Goal: Task Accomplishment & Management: Complete application form

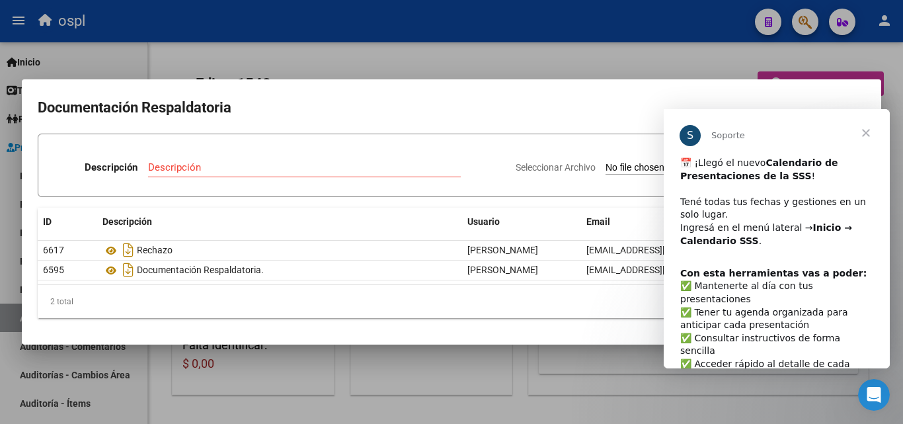
scroll to position [0, 259]
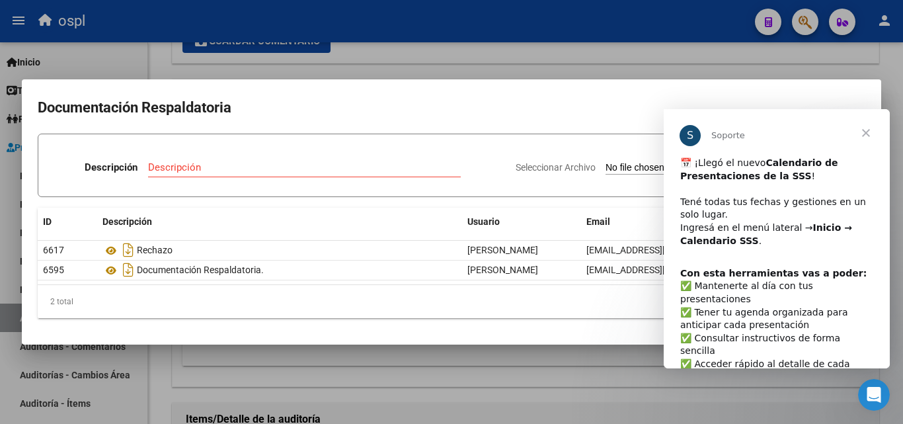
click at [794, 272] on b "Con esta herramientas vas a poder:" at bounding box center [773, 273] width 186 height 11
click at [836, 247] on div "​📅 ¡Llegó el nuevo Calendario de Presentaciones de la SSS ! ​ Tené todas tus fe…" at bounding box center [776, 209] width 193 height 104
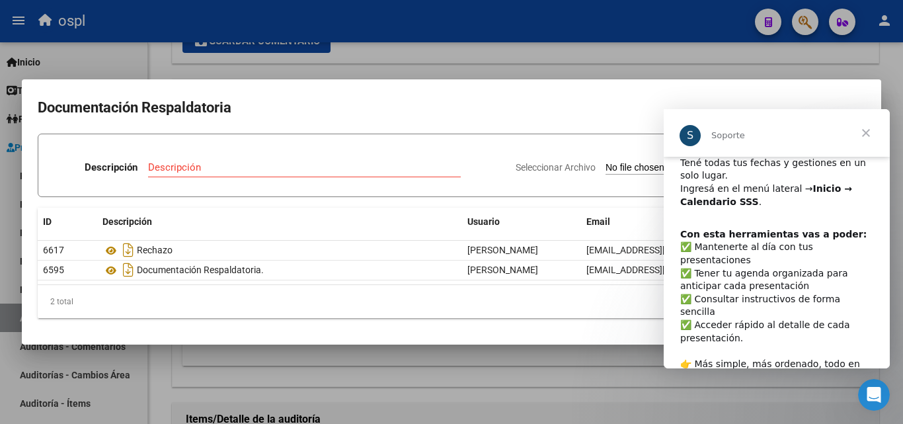
click at [810, 303] on div "Con esta herramientas vas a poder: ​✅ Mantenerte al día con tus presentaciones …" at bounding box center [776, 305] width 193 height 155
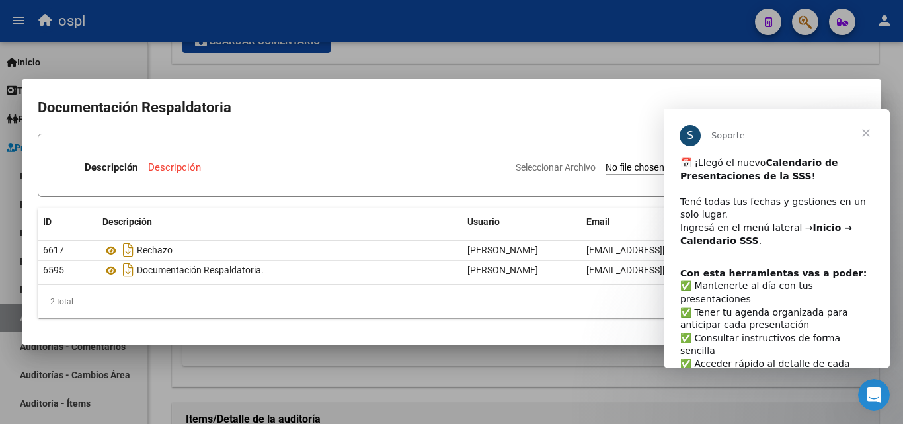
click at [871, 130] on span "Cerrar" at bounding box center [866, 133] width 48 height 48
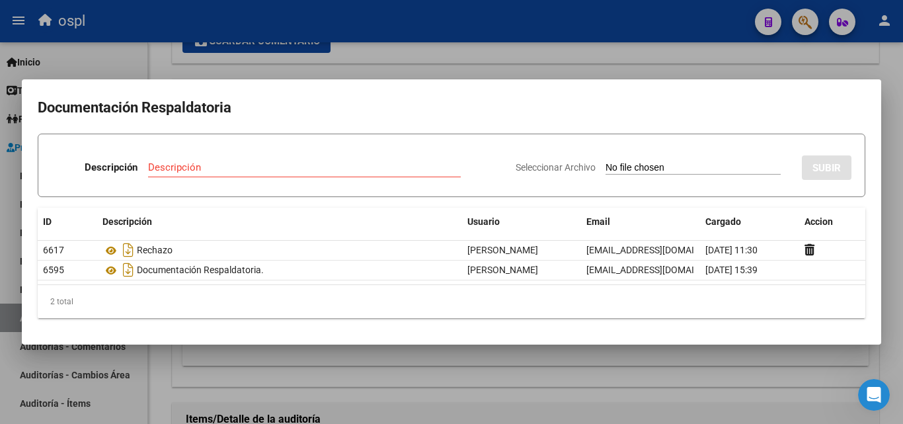
click at [647, 72] on div at bounding box center [451, 212] width 903 height 424
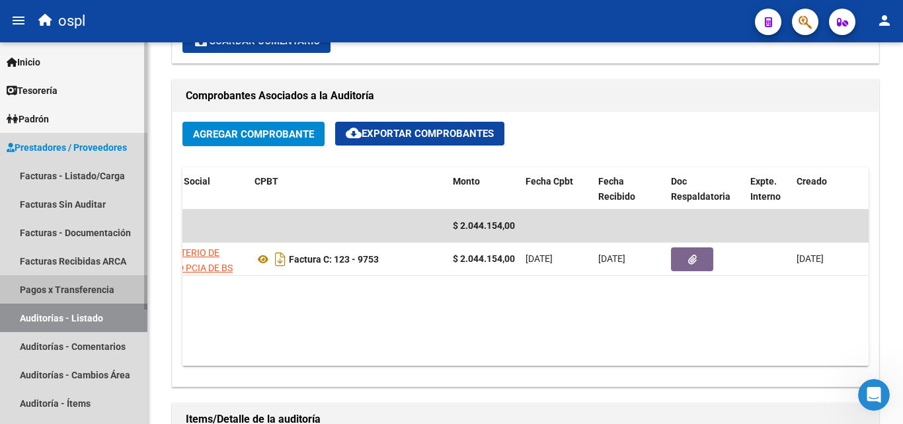
click at [77, 303] on mat-nav-list "Facturas - Listado/Carga Facturas Sin Auditar Facturas - Documentación Facturas…" at bounding box center [73, 331] width 147 height 341
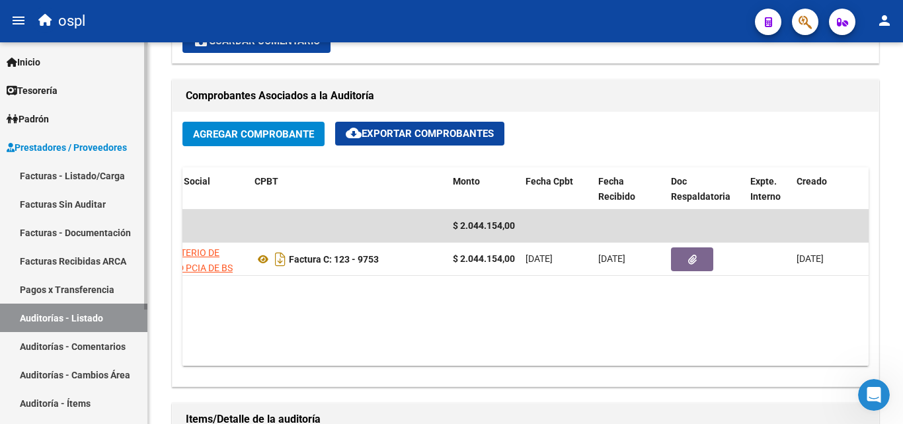
click at [95, 295] on link "Pagos x Transferencia" at bounding box center [73, 289] width 147 height 28
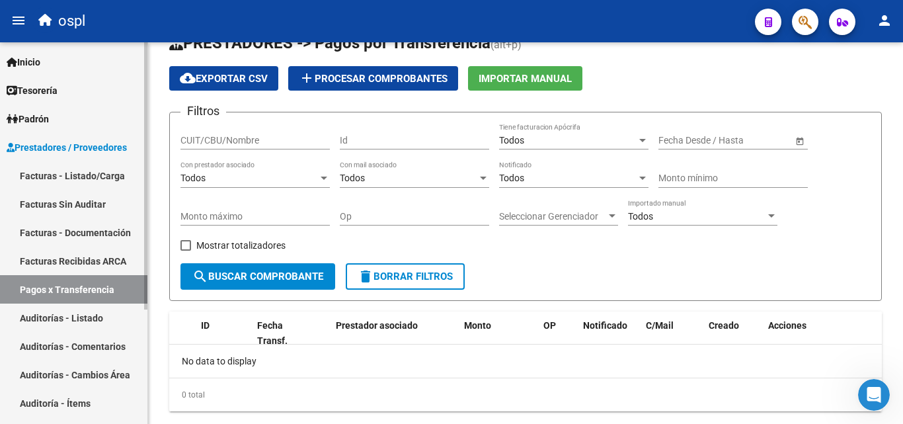
scroll to position [61, 0]
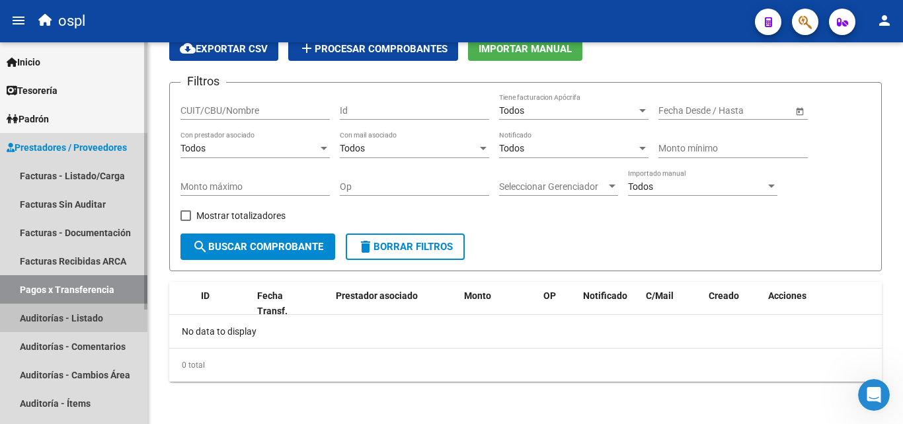
click at [77, 320] on link "Auditorías - Listado" at bounding box center [73, 317] width 147 height 28
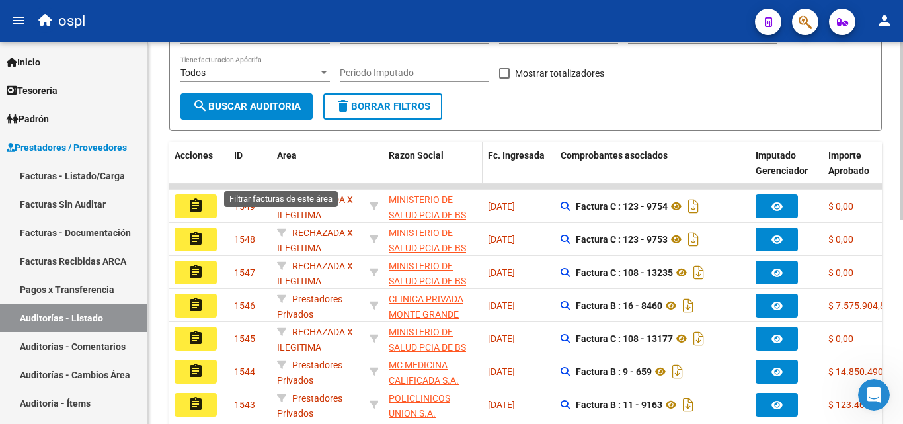
scroll to position [239, 0]
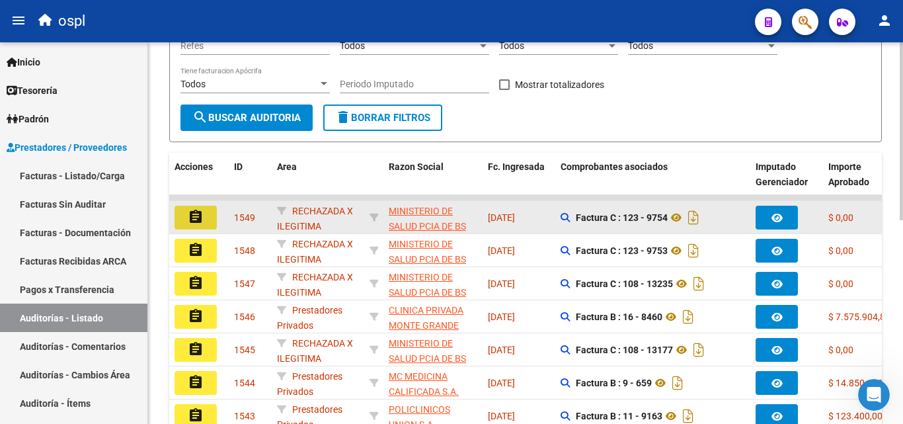
click at [201, 220] on mat-icon "assignment" at bounding box center [196, 217] width 16 height 16
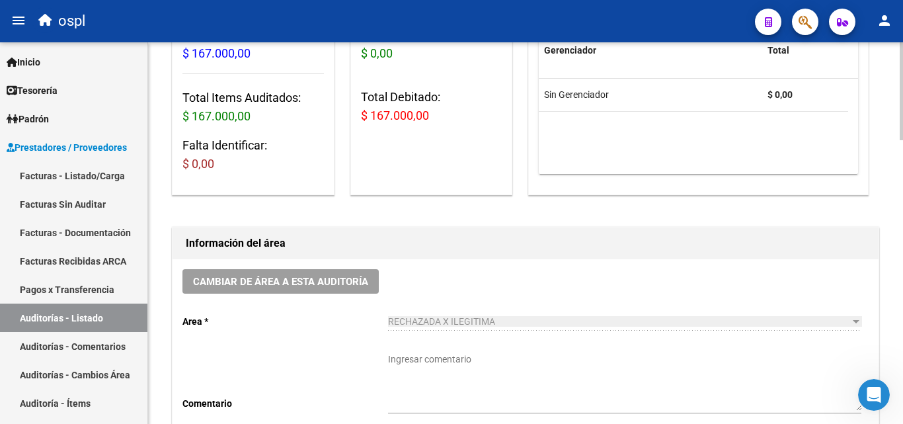
scroll to position [132, 0]
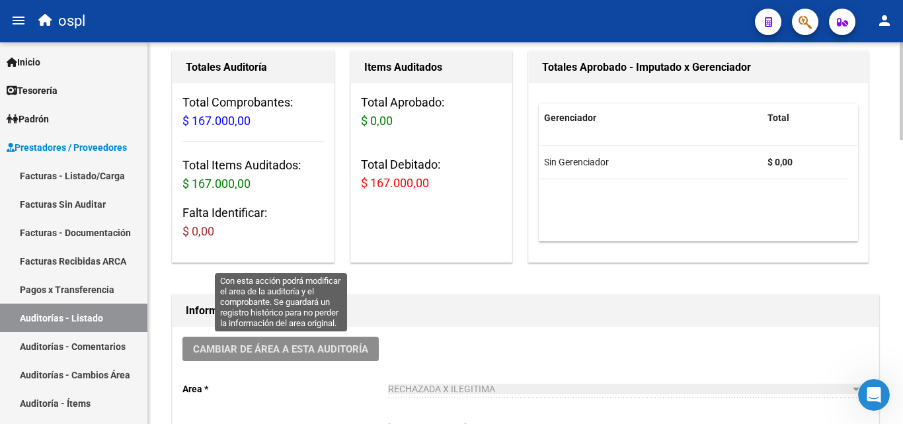
click at [319, 345] on span "Cambiar de área a esta auditoría" at bounding box center [280, 349] width 175 height 12
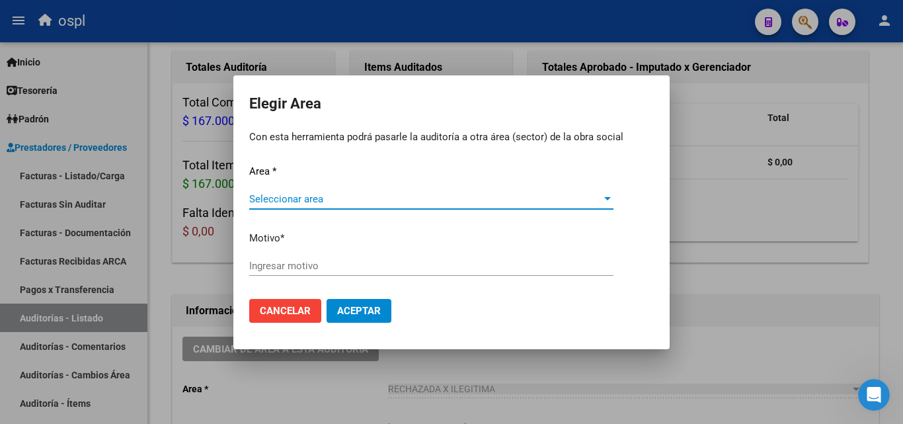
click at [323, 202] on span "Seleccionar area" at bounding box center [425, 199] width 352 height 12
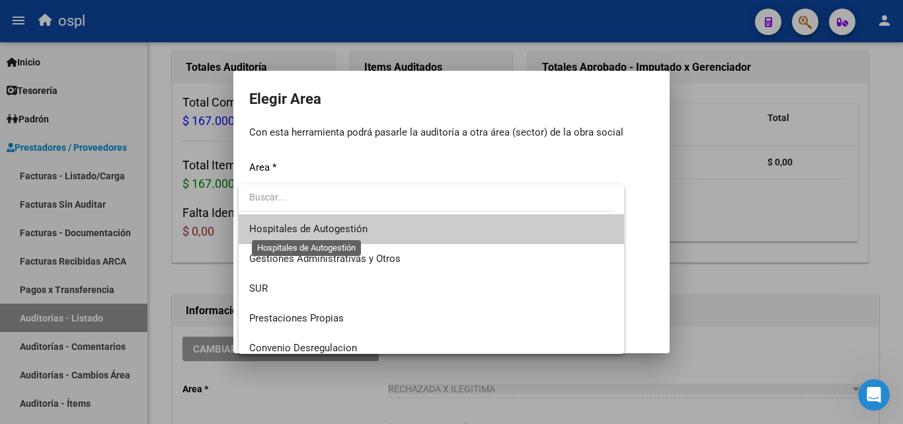
click at [324, 234] on span "Hospitales de Autogestión" at bounding box center [308, 229] width 118 height 12
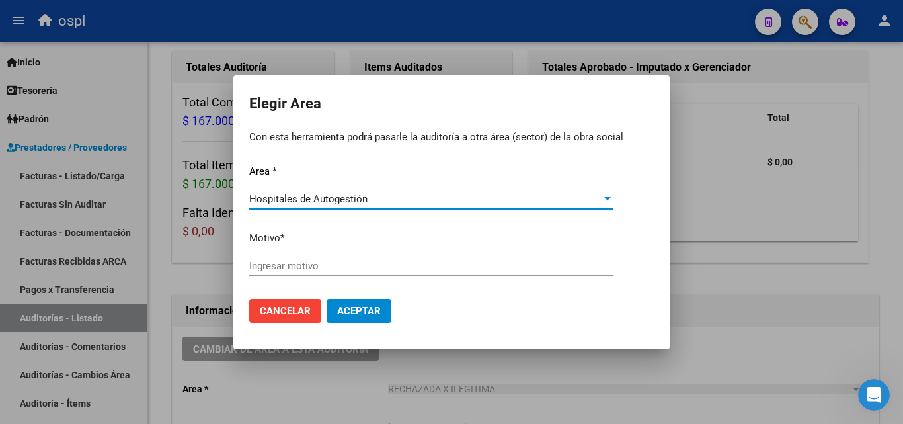
click at [348, 300] on button "Aceptar" at bounding box center [359, 311] width 65 height 24
click at [376, 310] on span "Aceptar" at bounding box center [359, 311] width 44 height 12
click at [328, 265] on input "Ingresar motivo" at bounding box center [431, 266] width 364 height 12
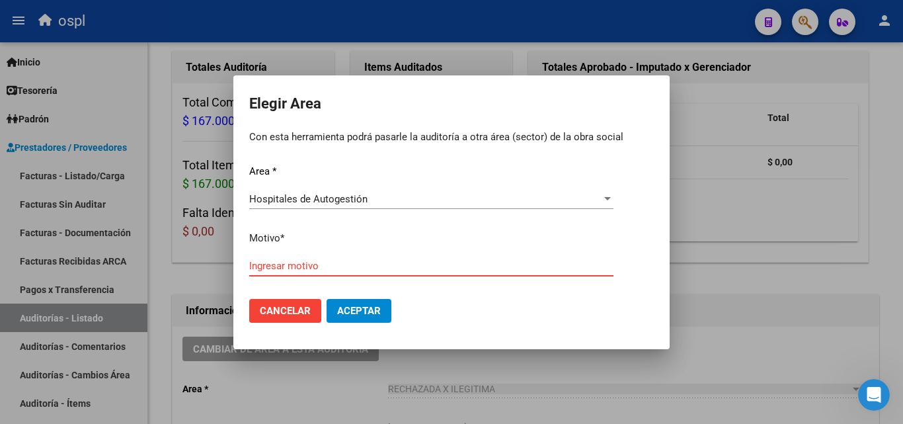
click at [290, 268] on input "Ingresar motivo" at bounding box center [431, 266] width 364 height 12
drag, startPoint x: 481, startPoint y: 138, endPoint x: 431, endPoint y: 136, distance: 50.3
click at [431, 136] on p "Con esta herramienta podrá pasarle la auditoría a otra área (sector) de la obra…" at bounding box center [451, 137] width 405 height 15
click at [424, 135] on p "Con esta herramienta podrá pasarle la auditoría a otra área (sector) de la obra…" at bounding box center [451, 137] width 405 height 15
drag, startPoint x: 496, startPoint y: 142, endPoint x: 547, endPoint y: 140, distance: 51.6
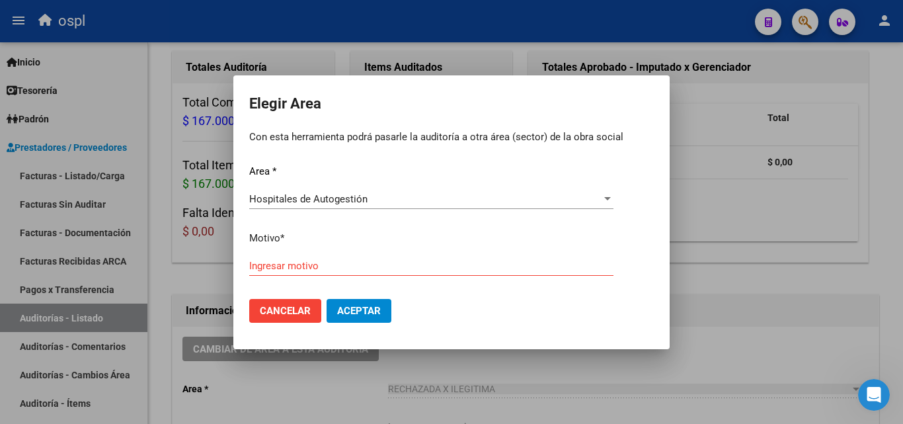
click at [540, 141] on p "Con esta herramienta podrá pasarle la auditoría a otra área (sector) de la obra…" at bounding box center [451, 137] width 405 height 15
drag, startPoint x: 561, startPoint y: 139, endPoint x: 590, endPoint y: 140, distance: 29.8
click at [590, 140] on p "Con esta herramienta podrá pasarle la auditoría a otra área (sector) de la obra…" at bounding box center [451, 137] width 405 height 15
click at [595, 138] on p "Con esta herramienta podrá pasarle la auditoría a otra área (sector) de la obra…" at bounding box center [451, 137] width 405 height 15
click at [290, 311] on span "Cancelar" at bounding box center [285, 311] width 51 height 12
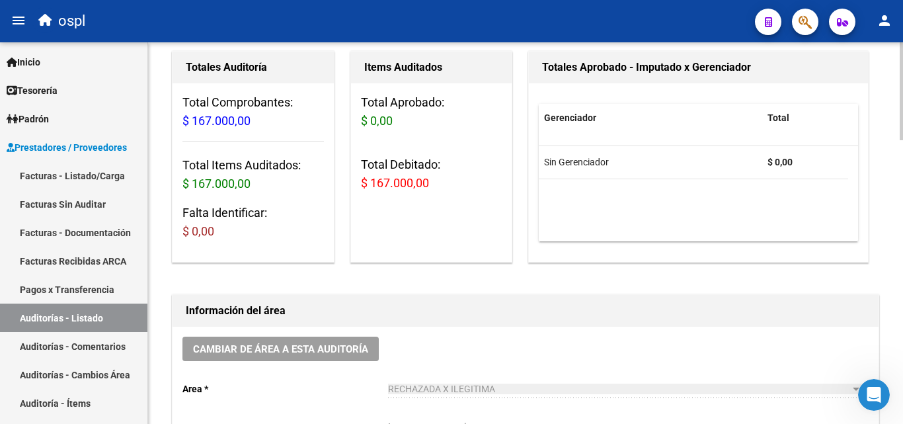
click at [664, 260] on div "Gerenciador Total Sin Gerenciador $ 0,00" at bounding box center [698, 172] width 339 height 179
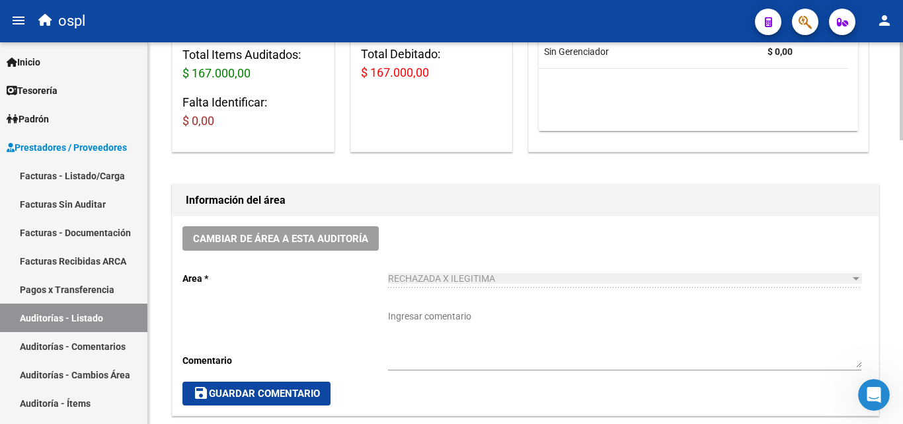
scroll to position [264, 0]
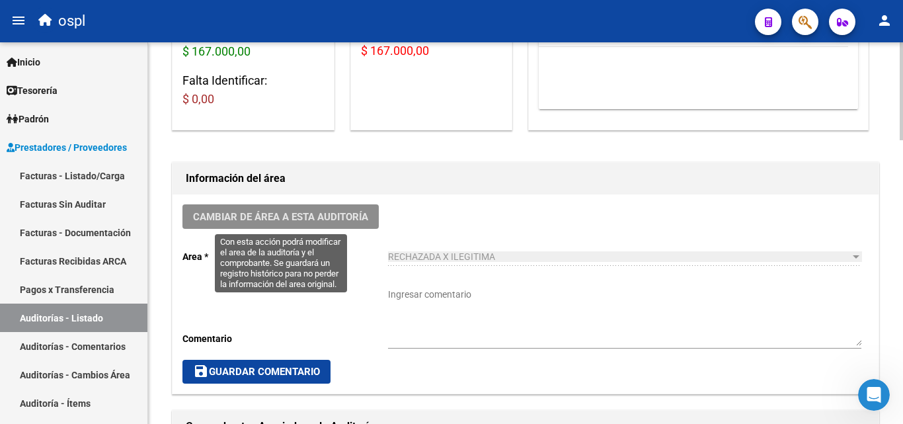
click at [329, 220] on span "Cambiar de área a esta auditoría" at bounding box center [280, 217] width 175 height 12
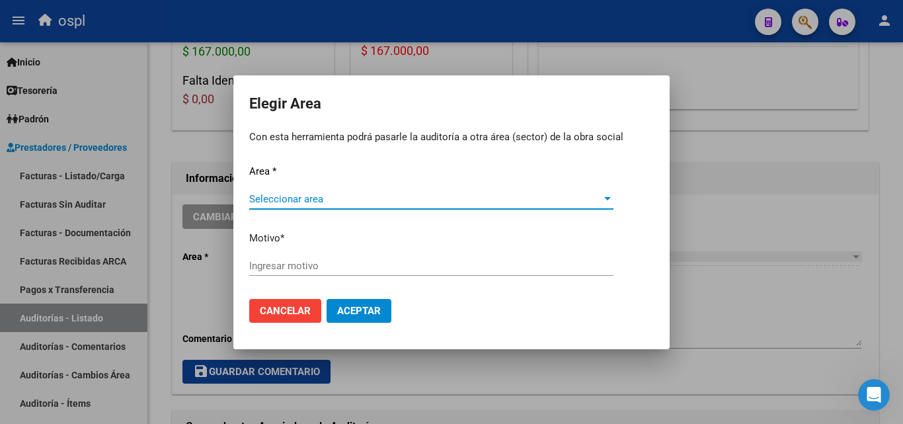
click at [317, 199] on span "Seleccionar area" at bounding box center [425, 199] width 352 height 12
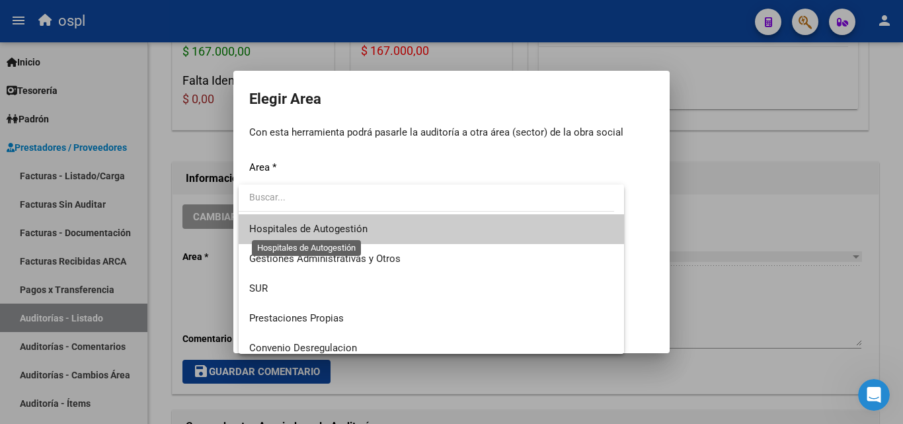
click at [342, 230] on span "Hospitales de Autogestión" at bounding box center [308, 229] width 118 height 12
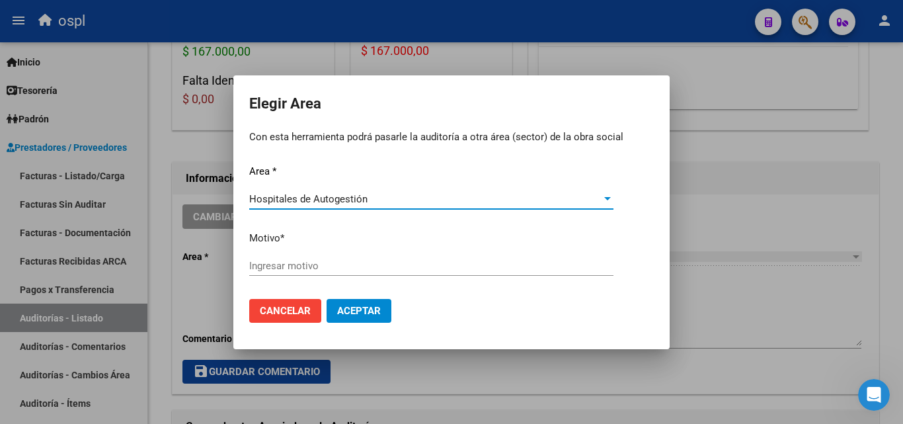
click at [301, 268] on input "Ingresar motivo" at bounding box center [431, 266] width 364 height 12
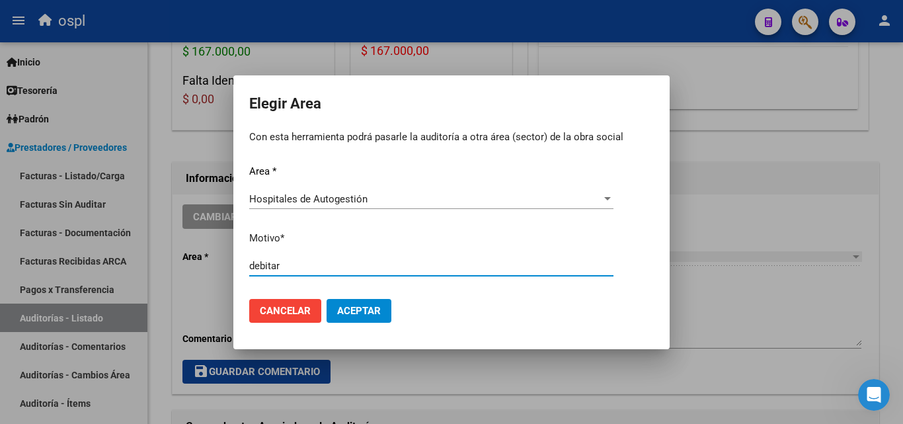
type input "debitar"
click at [342, 305] on span "Aceptar" at bounding box center [359, 311] width 44 height 12
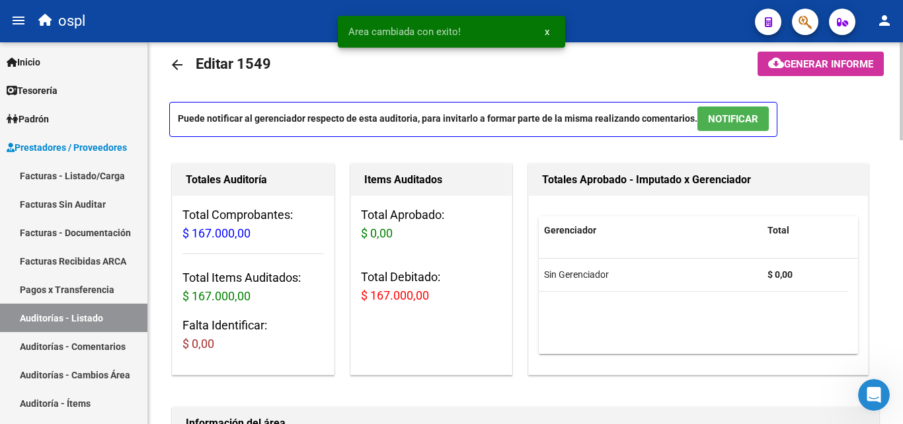
scroll to position [0, 0]
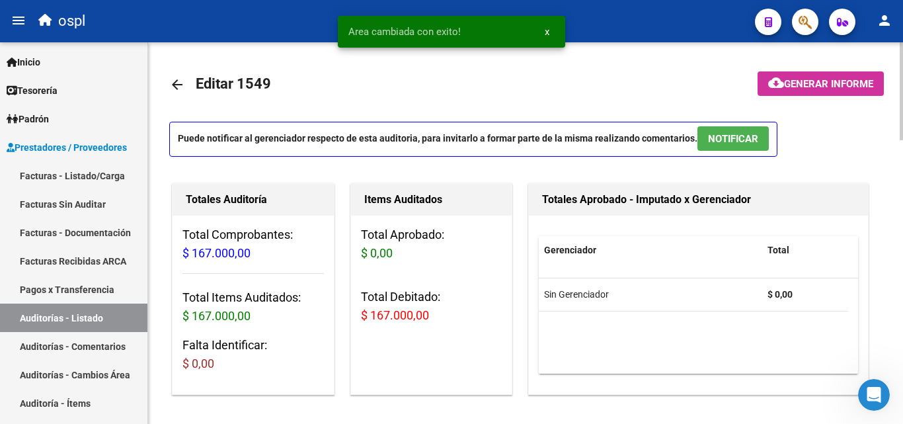
click at [784, 90] on span "Generar informe" at bounding box center [828, 84] width 89 height 12
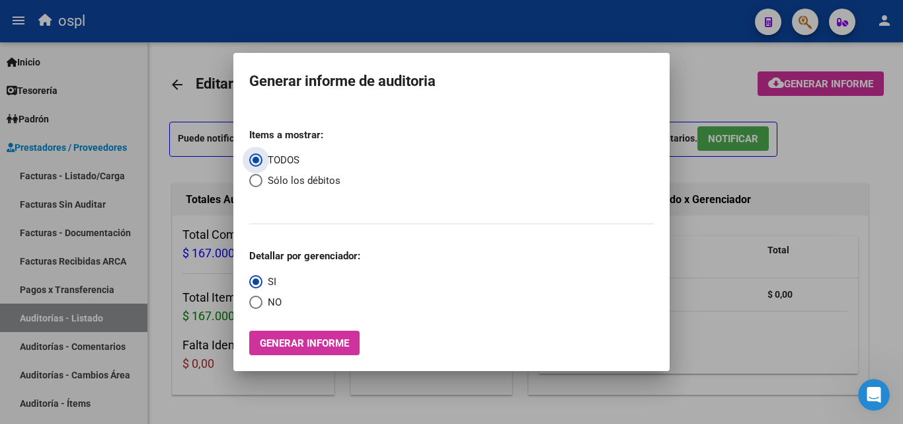
click at [270, 331] on button "Generar informe" at bounding box center [304, 343] width 110 height 24
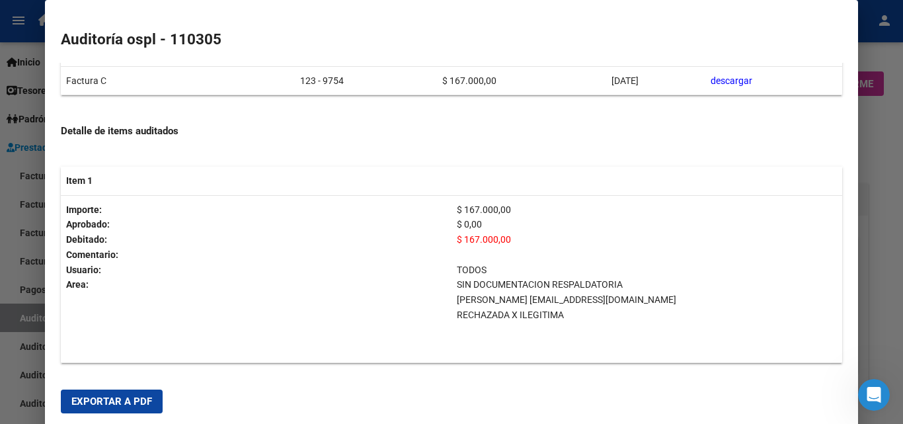
scroll to position [311, 0]
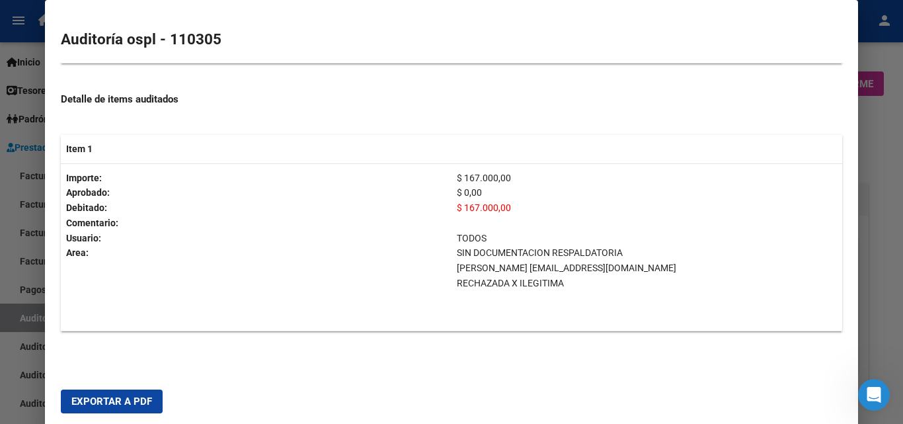
click at [522, 276] on p "RECHAZADA X ILEGITIMA" at bounding box center [647, 283] width 380 height 15
click at [130, 397] on span "Exportar a PDF" at bounding box center [111, 401] width 81 height 12
click at [0, 332] on div at bounding box center [451, 212] width 903 height 424
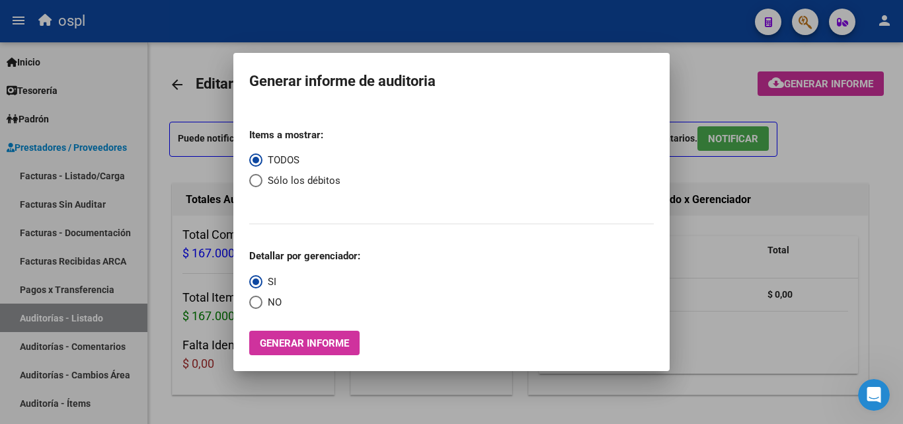
click at [764, 273] on div at bounding box center [451, 212] width 903 height 424
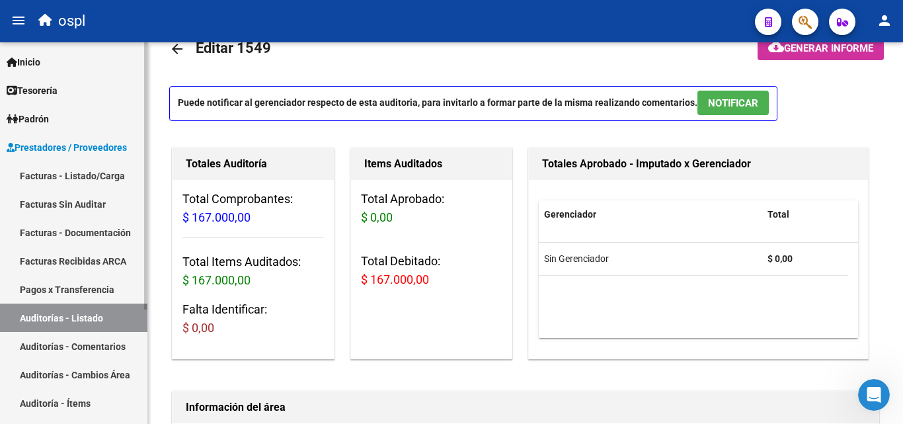
scroll to position [66, 0]
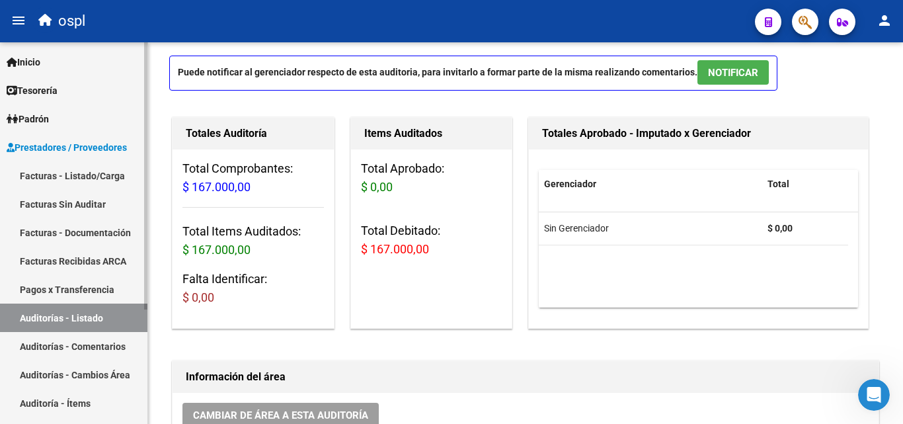
click at [78, 170] on link "Facturas - Listado/Carga" at bounding box center [73, 175] width 147 height 28
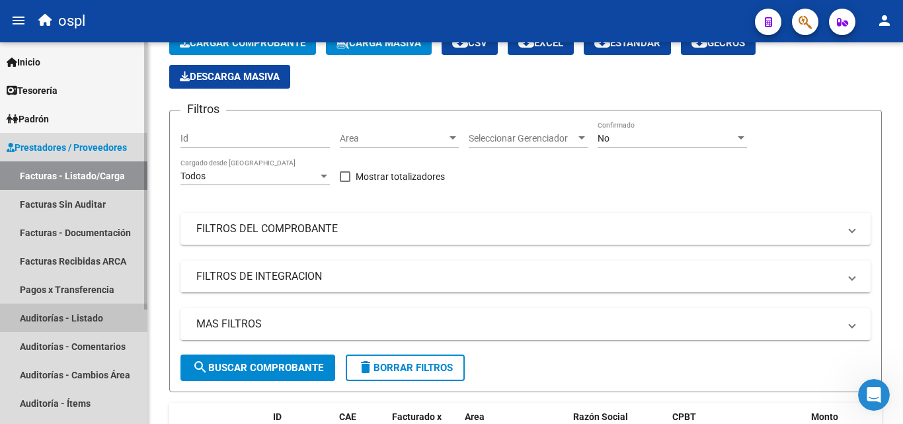
click at [82, 311] on link "Auditorías - Listado" at bounding box center [73, 317] width 147 height 28
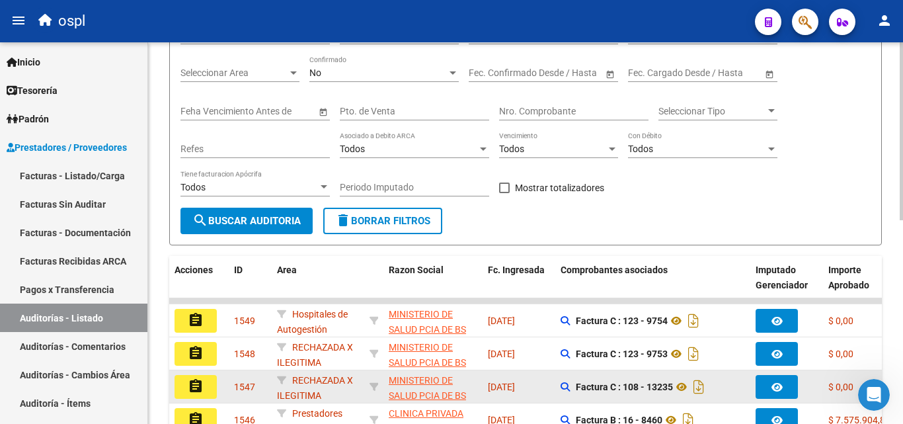
scroll to position [198, 0]
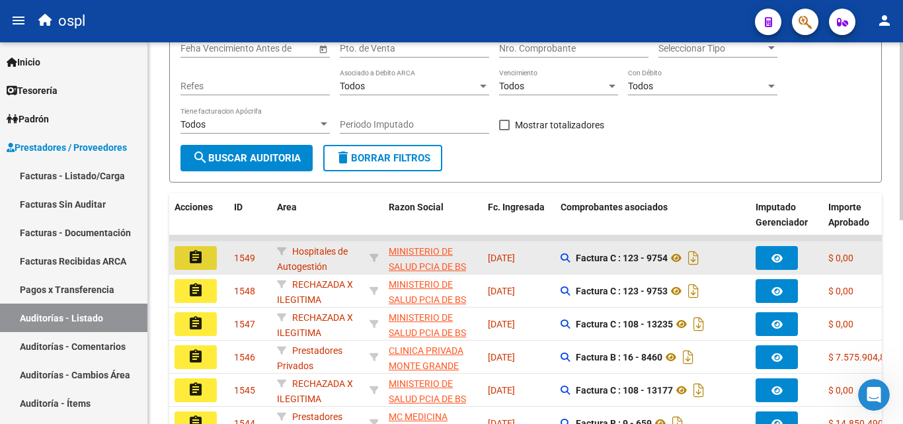
click at [197, 262] on mat-icon "assignment" at bounding box center [196, 257] width 16 height 16
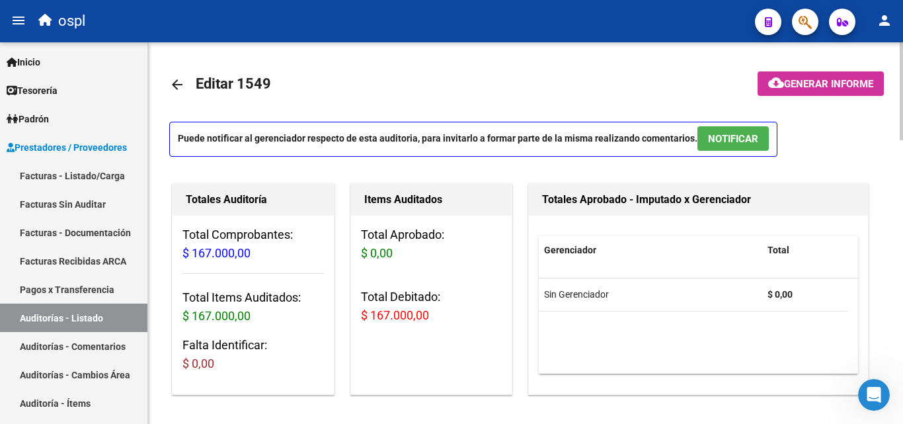
click at [186, 86] on link "arrow_back" at bounding box center [182, 84] width 26 height 31
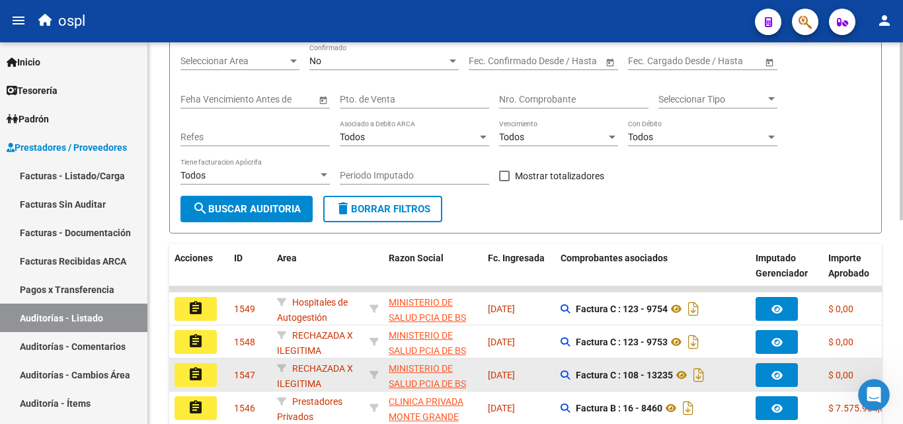
scroll to position [198, 0]
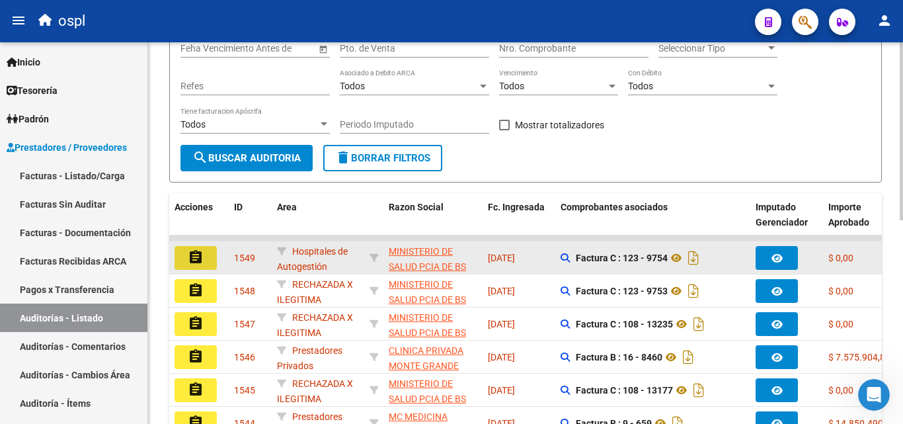
click at [200, 252] on mat-icon "assignment" at bounding box center [196, 257] width 16 height 16
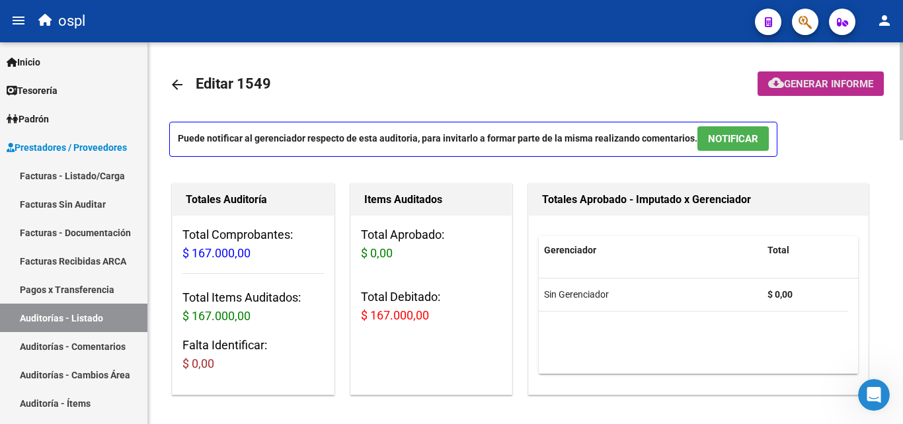
click at [843, 87] on span "Generar informe" at bounding box center [828, 84] width 89 height 12
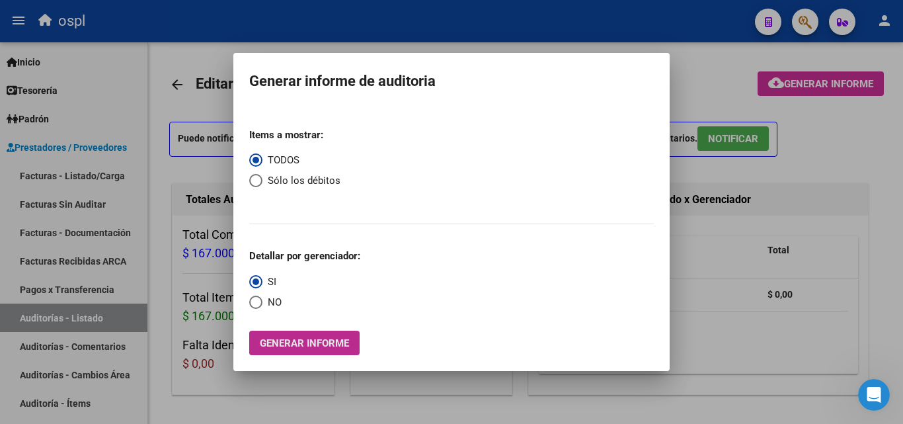
click at [278, 332] on button "Generar informe" at bounding box center [304, 343] width 110 height 24
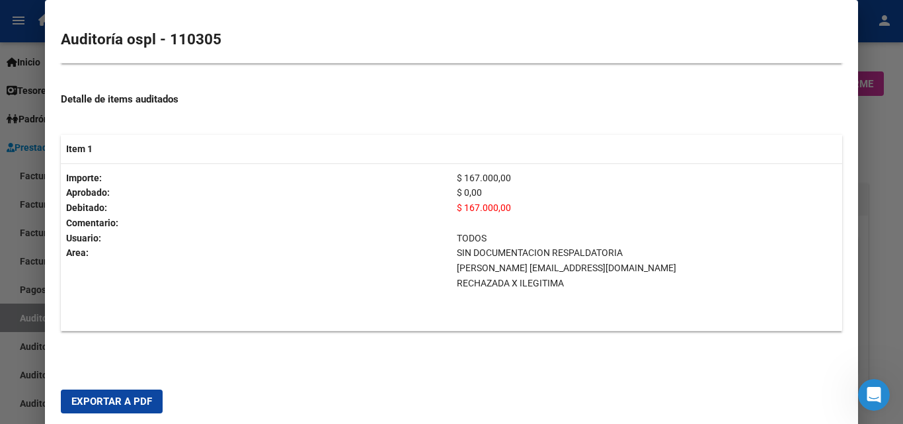
scroll to position [311, 0]
drag, startPoint x: 487, startPoint y: 272, endPoint x: 575, endPoint y: 269, distance: 87.3
click at [547, 276] on p "RECHAZADA X ILEGITIMA" at bounding box center [647, 283] width 380 height 15
click at [575, 276] on p "RECHAZADA X ILEGITIMA" at bounding box center [647, 283] width 380 height 15
drag, startPoint x: 544, startPoint y: 269, endPoint x: 516, endPoint y: 266, distance: 27.9
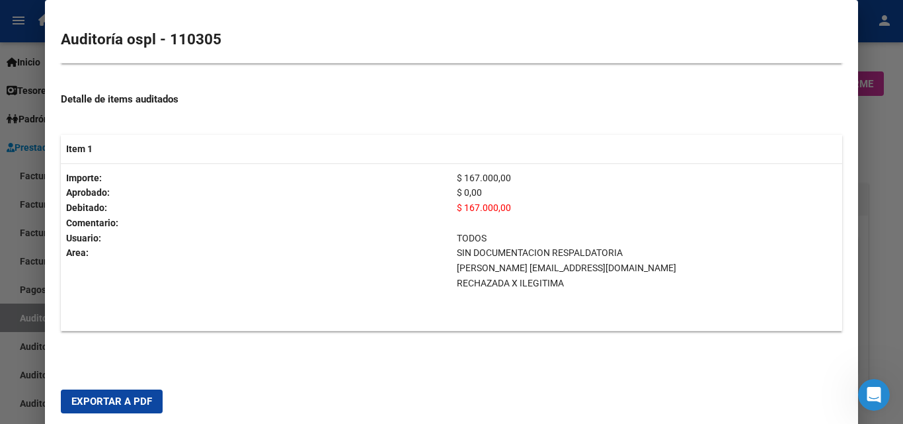
click at [520, 276] on p "RECHAZADA X ILEGITIMA" at bounding box center [647, 283] width 380 height 15
click at [0, 259] on div at bounding box center [451, 212] width 903 height 424
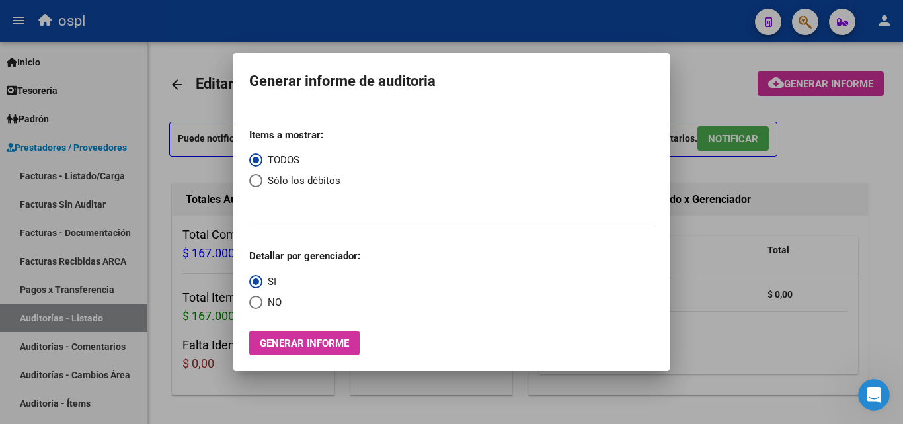
drag, startPoint x: 806, startPoint y: 315, endPoint x: 770, endPoint y: 315, distance: 36.4
click at [805, 315] on div at bounding box center [451, 212] width 903 height 424
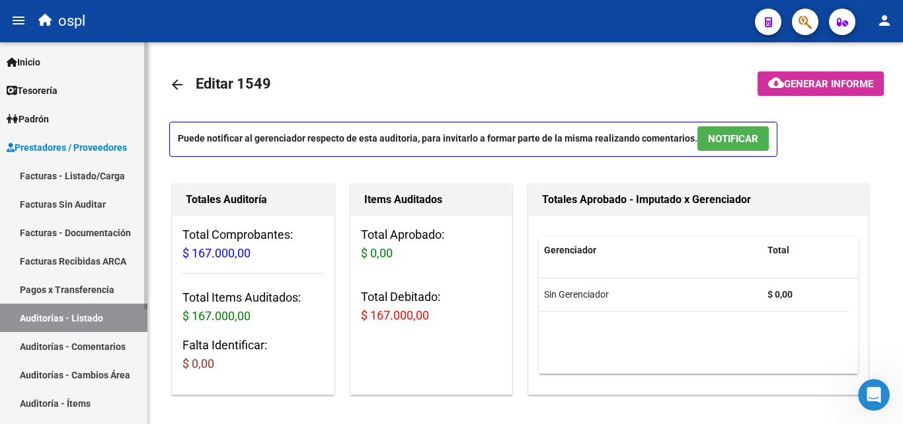
click at [101, 167] on link "Facturas - Listado/Carga" at bounding box center [73, 175] width 147 height 28
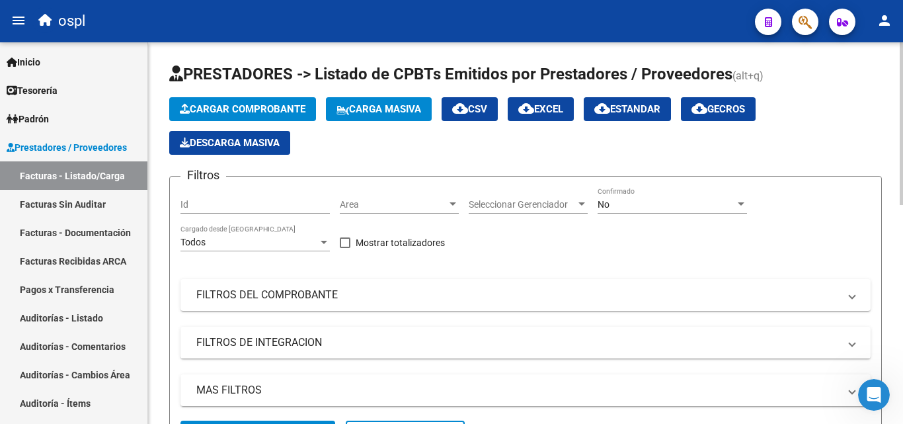
click at [416, 212] on div "Area Area" at bounding box center [399, 200] width 119 height 26
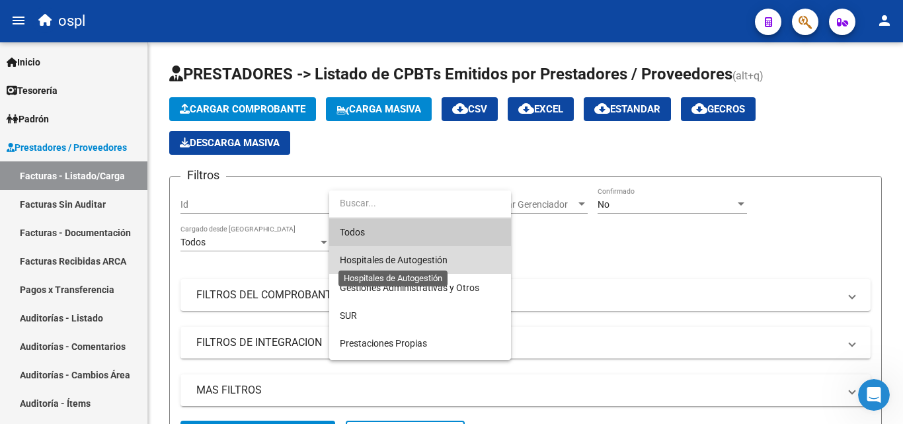
click at [435, 262] on span "Hospitales de Autogestión" at bounding box center [394, 260] width 108 height 11
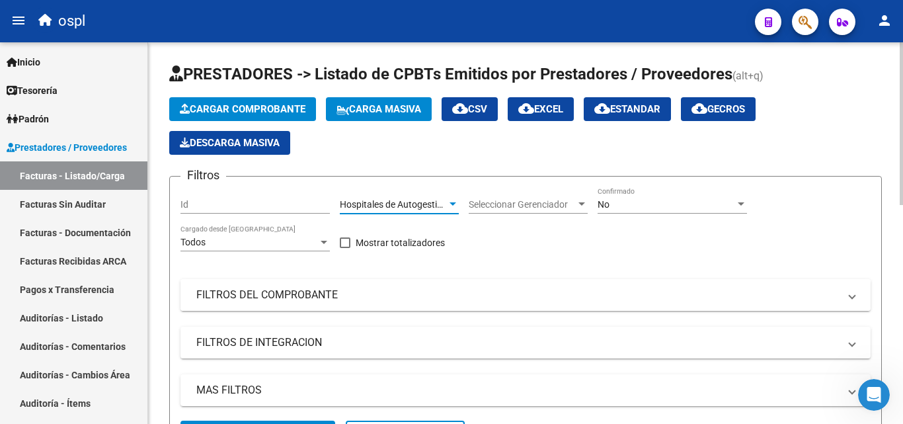
click at [286, 293] on mat-panel-title "FILTROS DEL COMPROBANTE" at bounding box center [517, 295] width 643 height 15
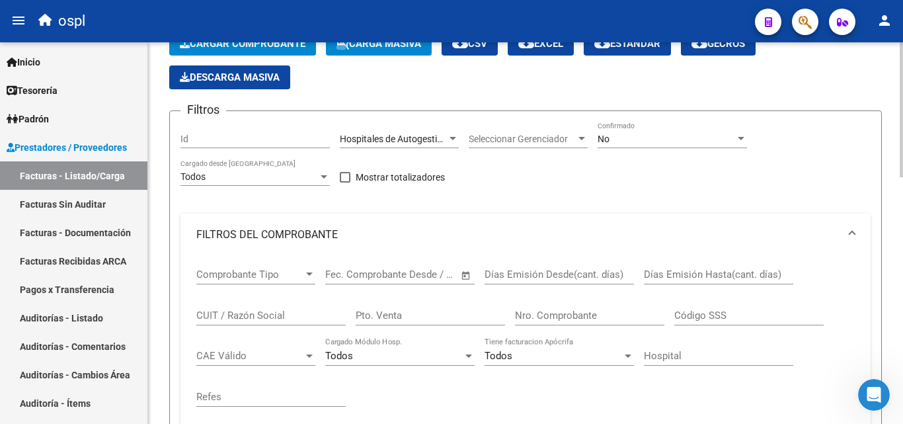
scroll to position [66, 0]
click at [470, 272] on span "Open calendar" at bounding box center [466, 275] width 32 height 32
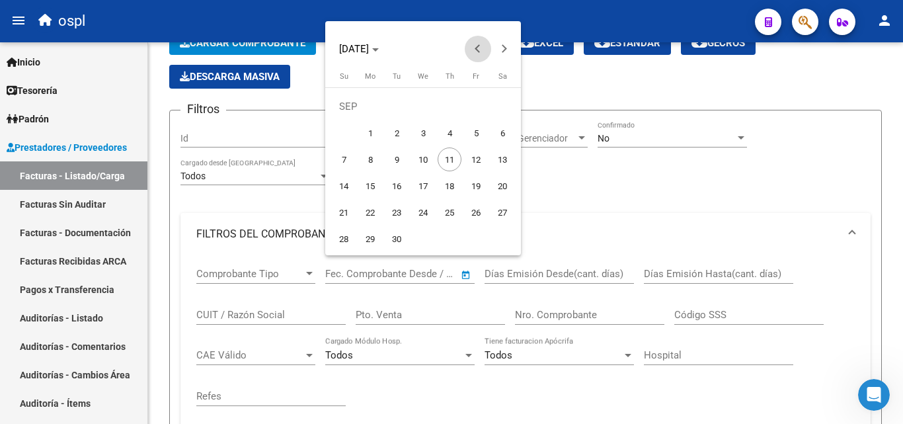
click at [475, 44] on span "Previous month" at bounding box center [478, 49] width 26 height 26
click at [473, 104] on span "1" at bounding box center [476, 107] width 24 height 24
type input "[DATE]"
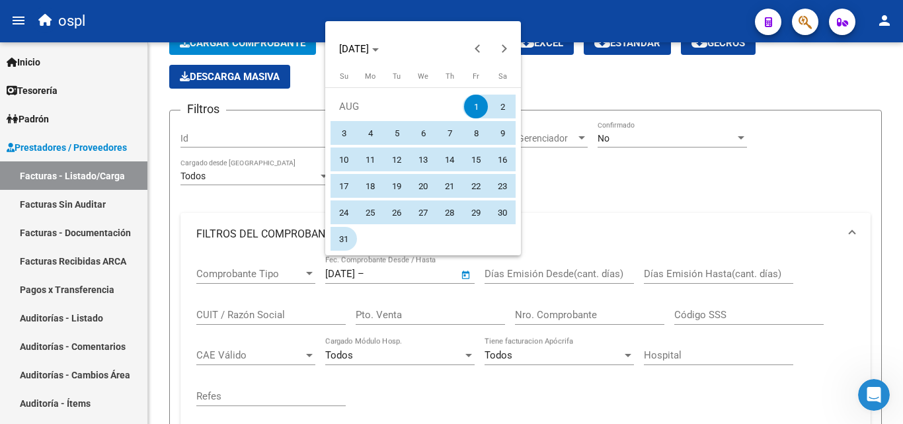
click at [344, 234] on span "31" at bounding box center [344, 239] width 24 height 24
type input "[DATE]"
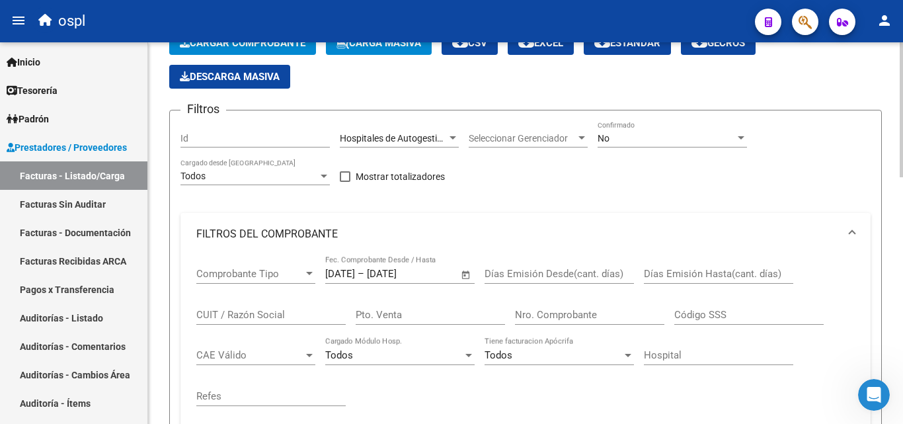
scroll to position [264, 0]
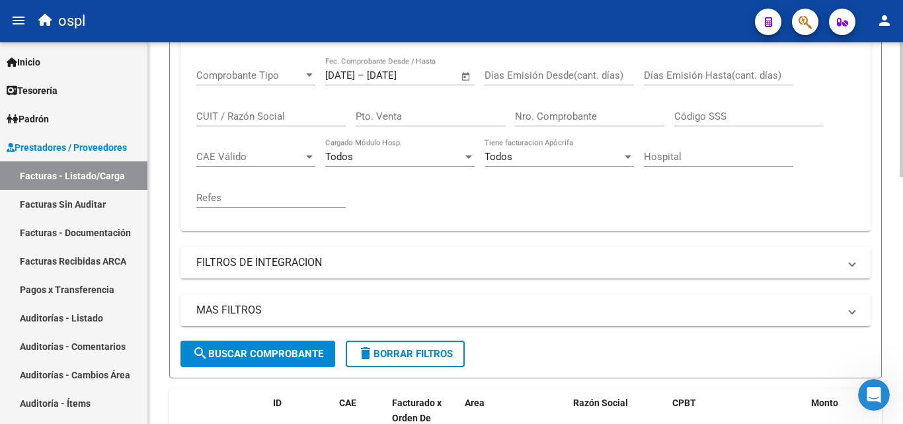
click at [271, 359] on span "search Buscar Comprobante" at bounding box center [257, 354] width 131 height 12
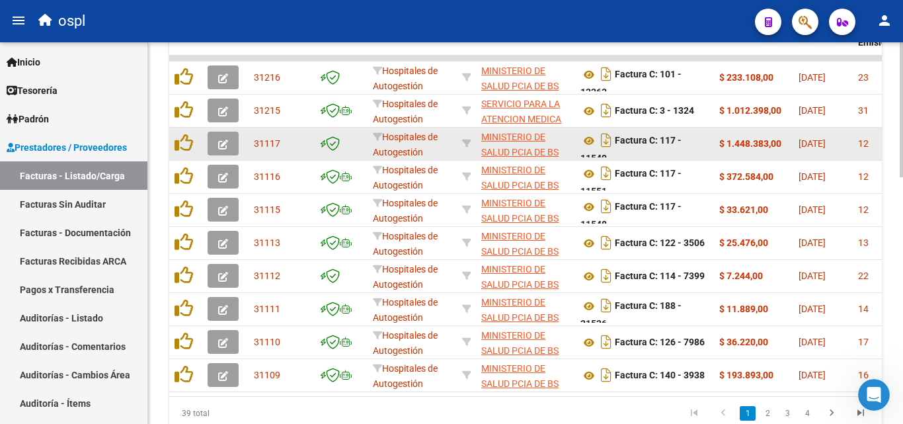
scroll to position [567, 0]
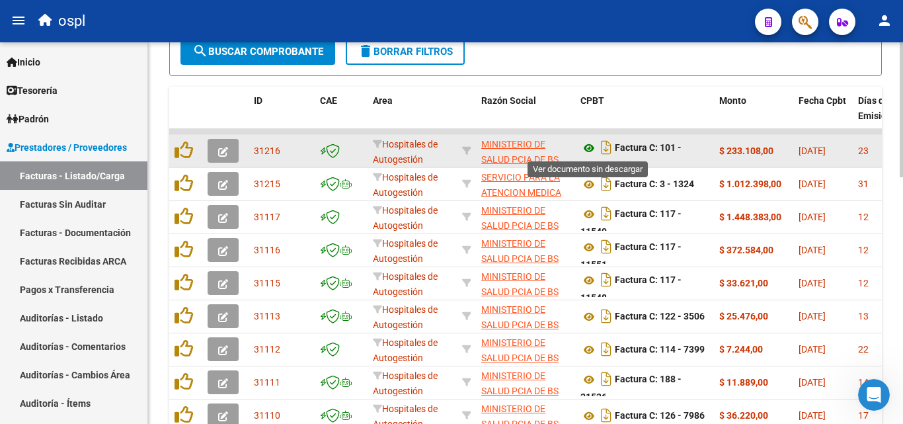
click at [586, 147] on icon at bounding box center [589, 148] width 17 height 16
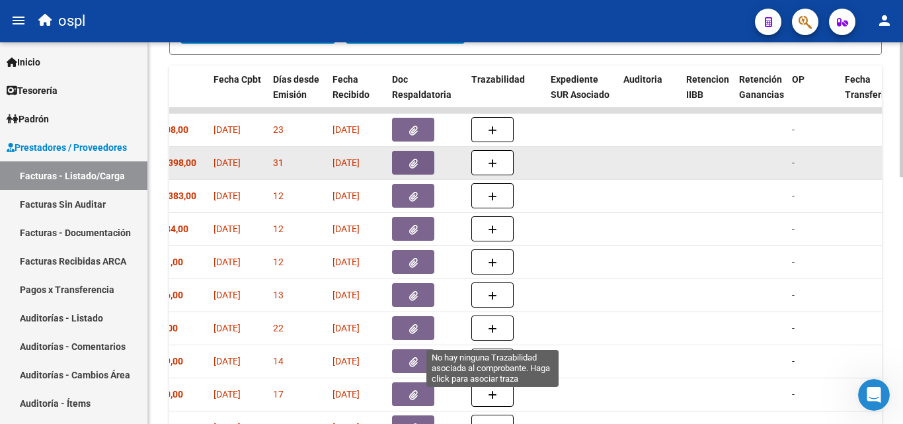
scroll to position [501, 0]
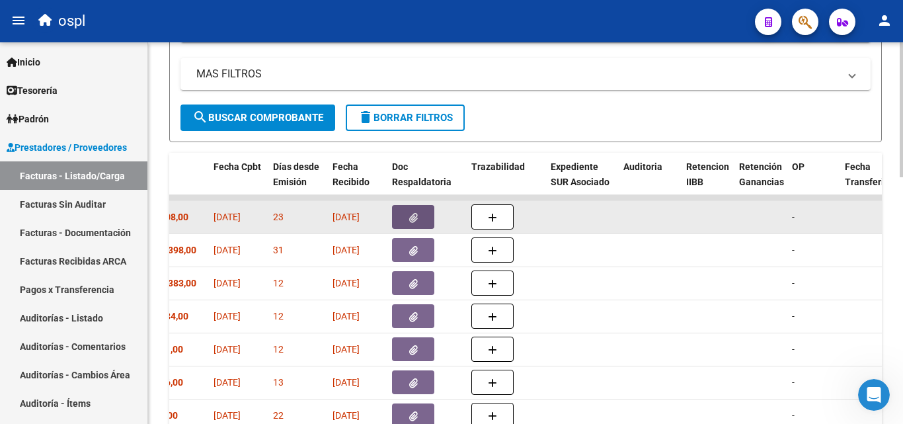
click at [415, 211] on span "button" at bounding box center [413, 217] width 9 height 12
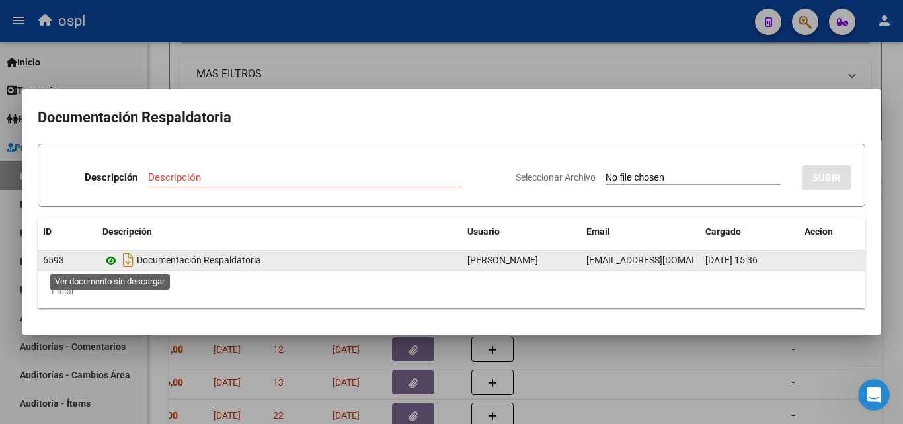
click at [109, 262] on icon at bounding box center [110, 261] width 17 height 16
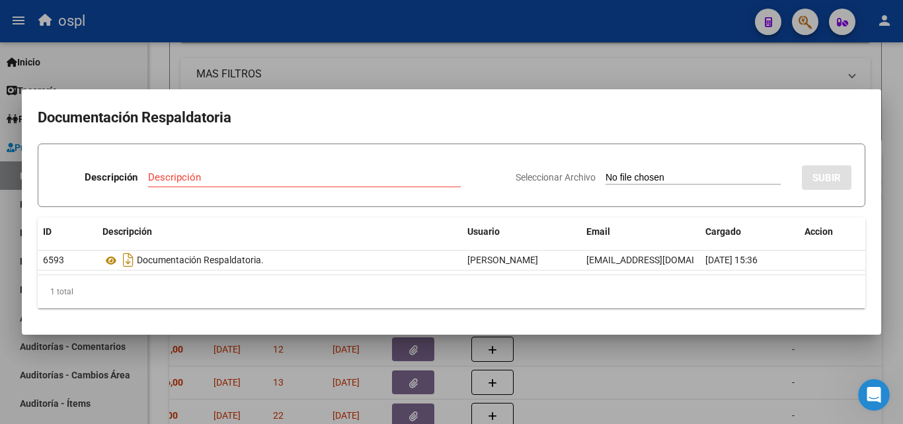
click at [448, 65] on div at bounding box center [451, 212] width 903 height 424
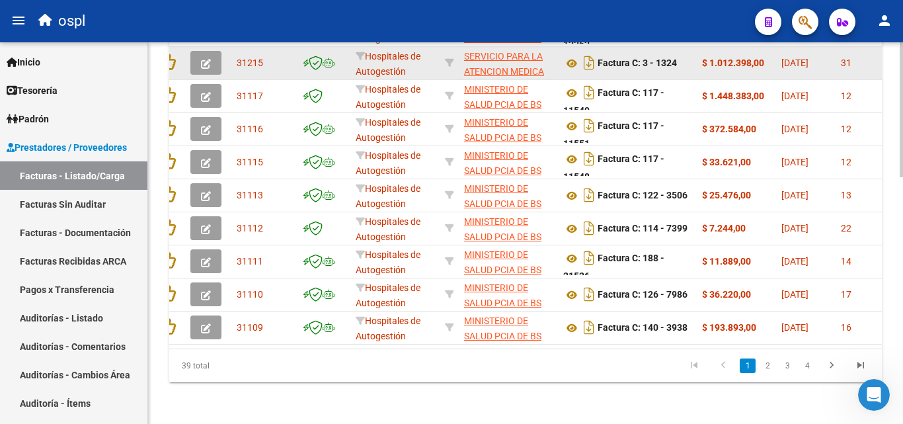
scroll to position [567, 0]
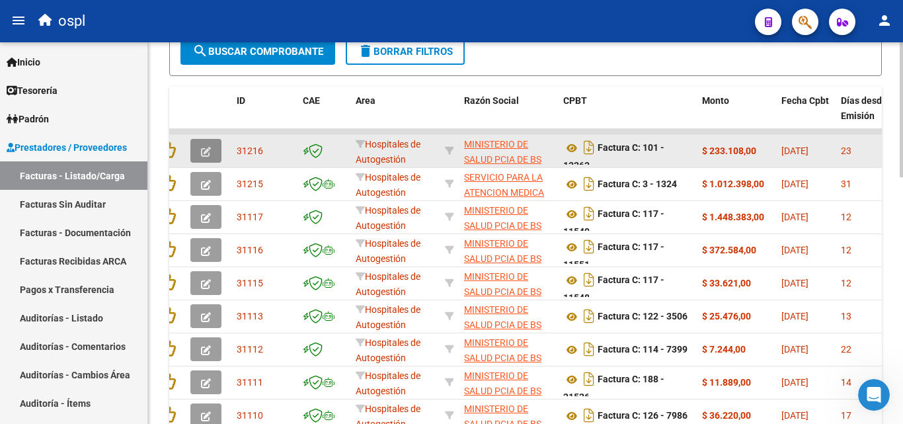
click at [206, 145] on span "button" at bounding box center [206, 151] width 10 height 12
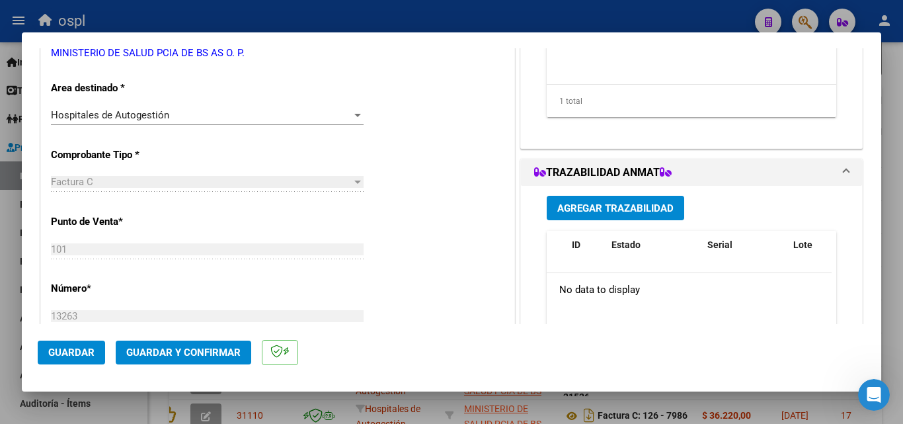
scroll to position [264, 0]
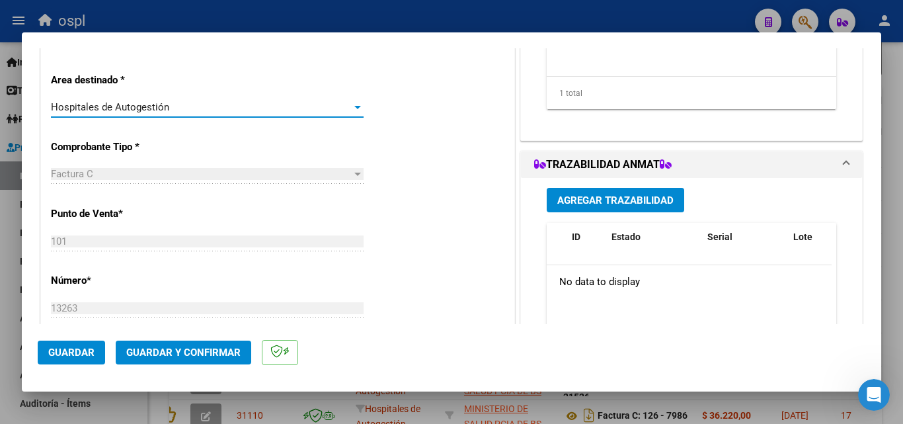
click at [297, 106] on div "Hospitales de Autogestión" at bounding box center [201, 107] width 301 height 12
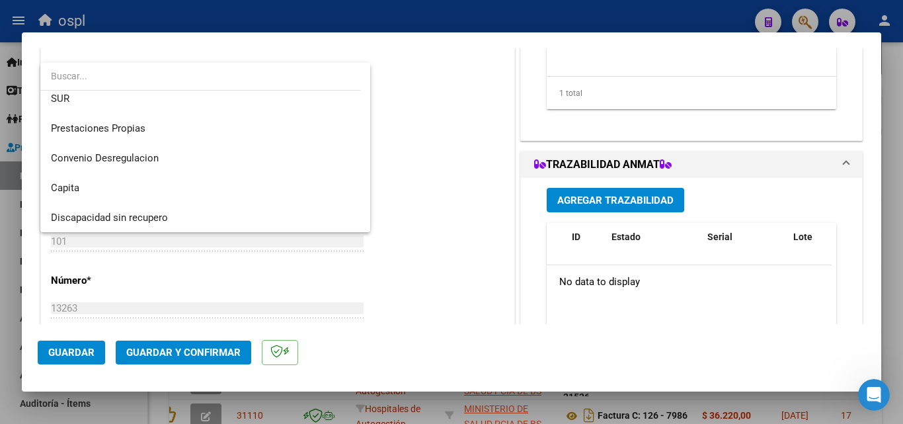
scroll to position [132, 0]
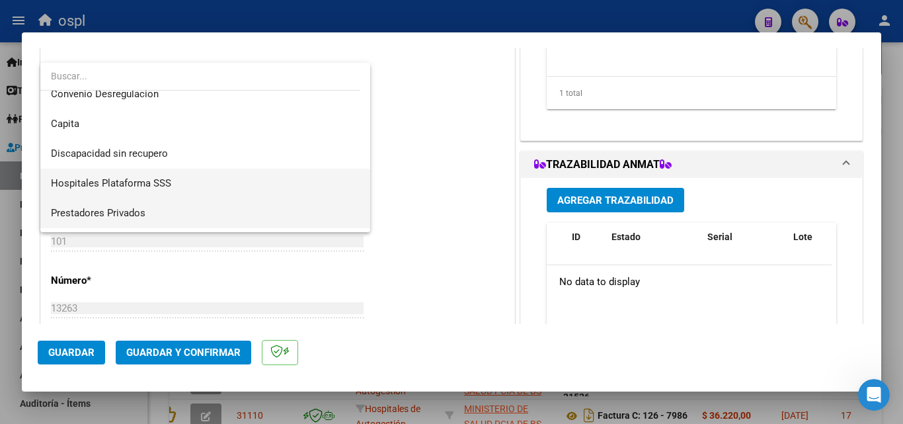
drag, startPoint x: 203, startPoint y: 184, endPoint x: 206, endPoint y: 215, distance: 31.2
click at [206, 215] on div "Hospitales de Autogestión Gestiones Administrativas y Otros SUR Prestaciones Pr…" at bounding box center [205, 147] width 330 height 169
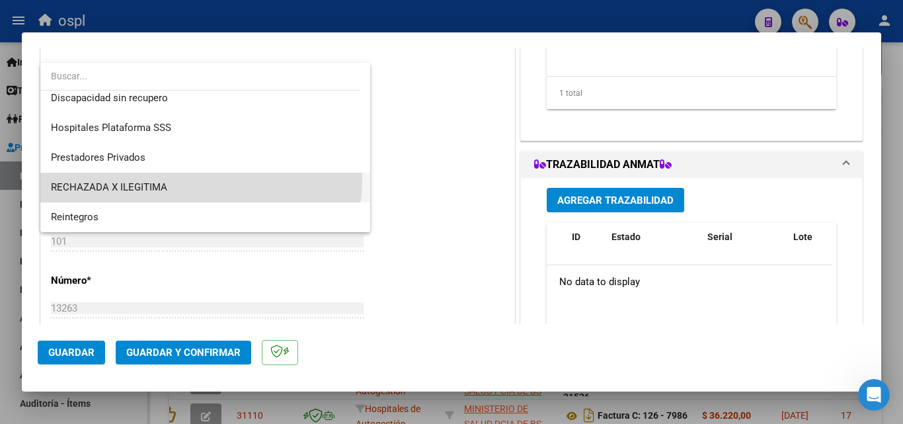
click at [181, 178] on span "RECHAZADA X ILEGITIMA" at bounding box center [205, 188] width 309 height 30
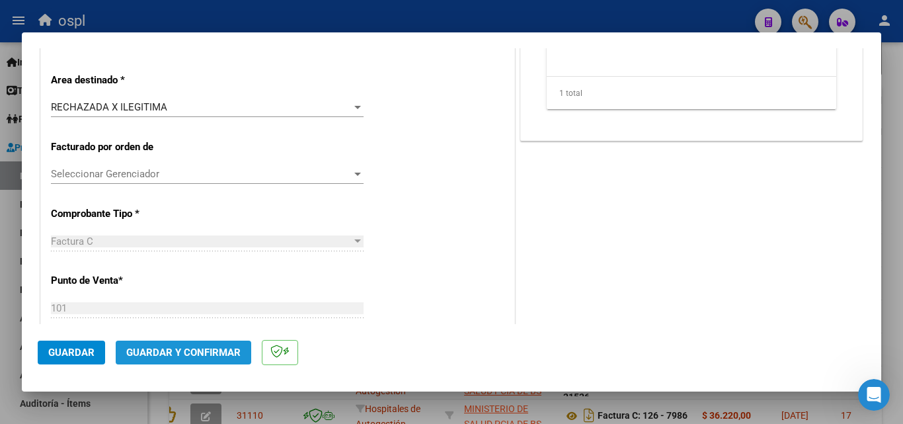
click at [190, 357] on span "Guardar y Confirmar" at bounding box center [183, 352] width 114 height 12
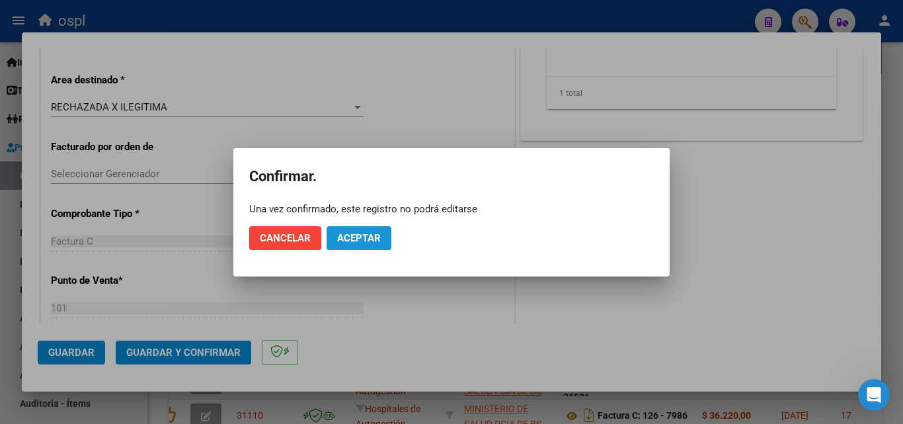
click at [364, 232] on span "Aceptar" at bounding box center [359, 238] width 44 height 12
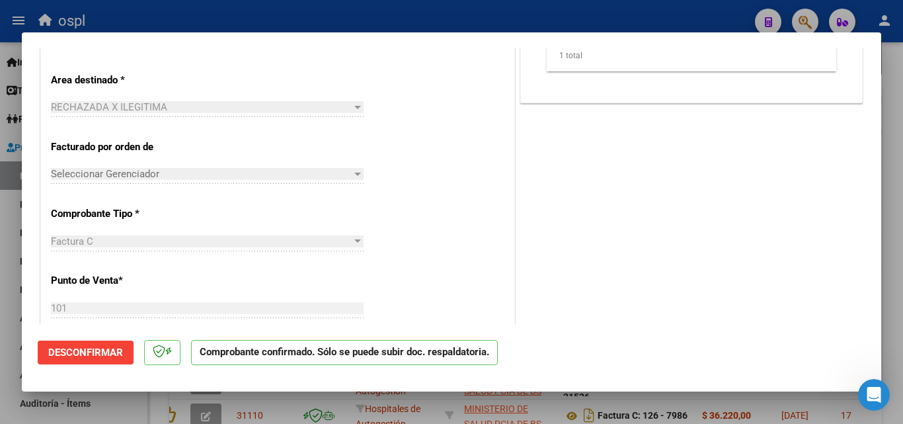
click at [0, 231] on div at bounding box center [451, 212] width 903 height 424
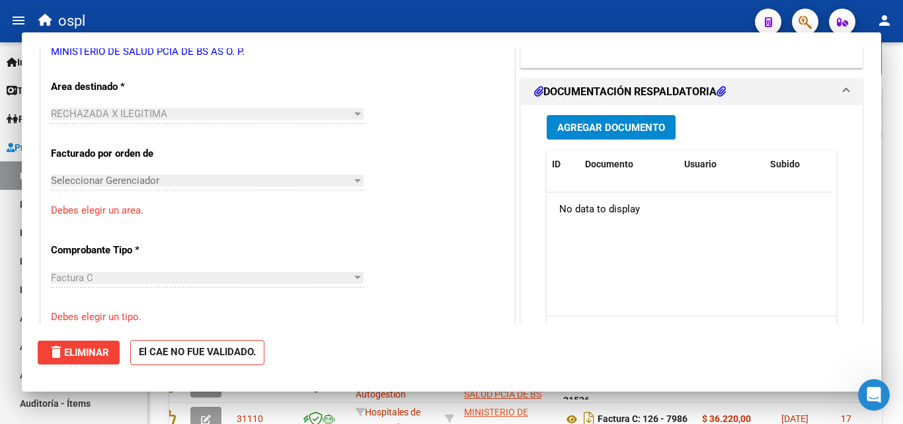
scroll to position [0, 0]
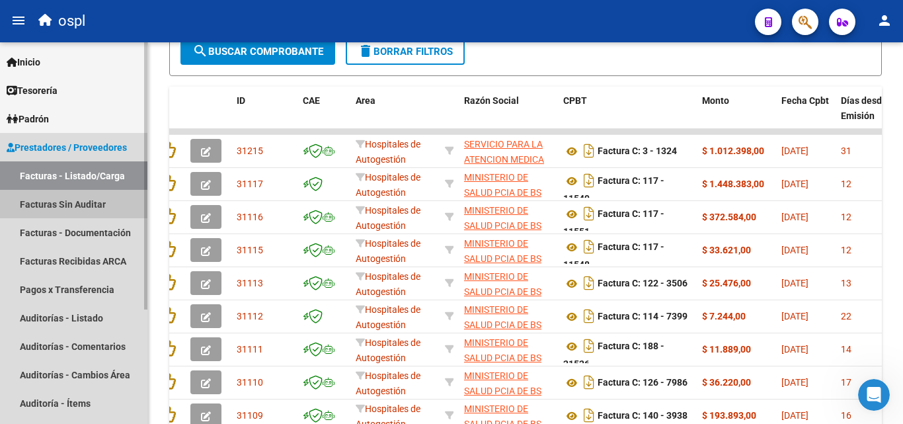
click at [48, 204] on link "Facturas Sin Auditar" at bounding box center [73, 204] width 147 height 28
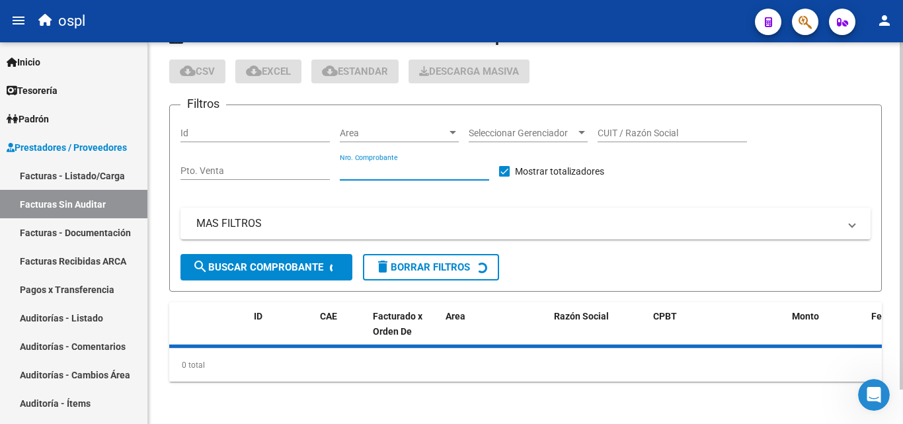
click at [451, 174] on input "Nro. Comprobante" at bounding box center [414, 170] width 149 height 11
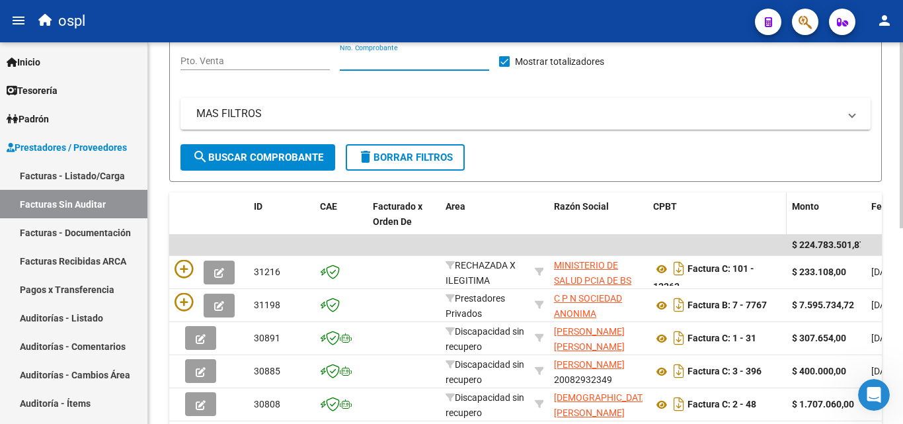
scroll to position [170, 0]
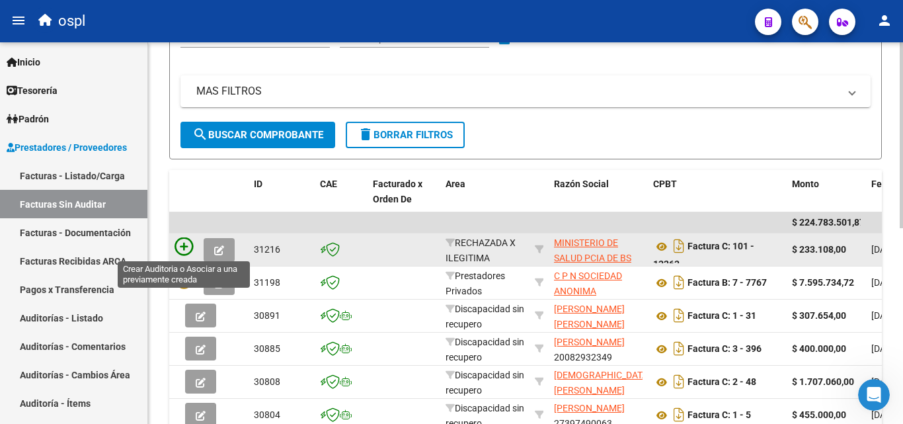
click at [181, 249] on icon at bounding box center [184, 246] width 19 height 19
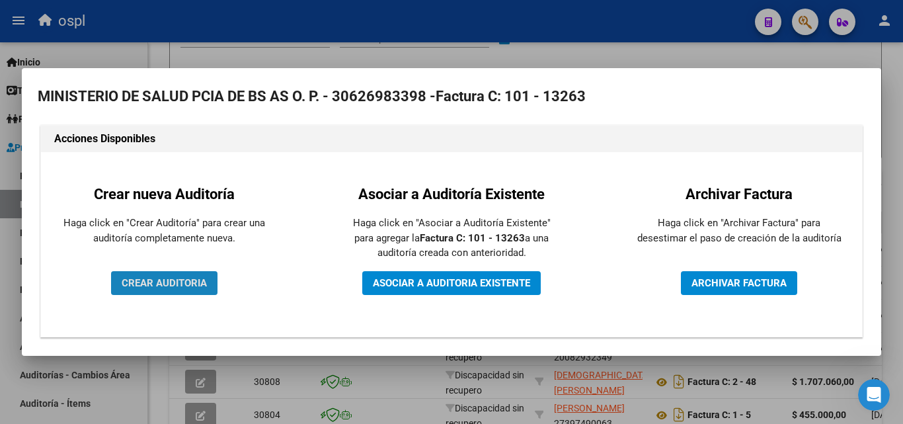
click at [184, 284] on span "CREAR AUDITORIA" at bounding box center [164, 283] width 85 height 12
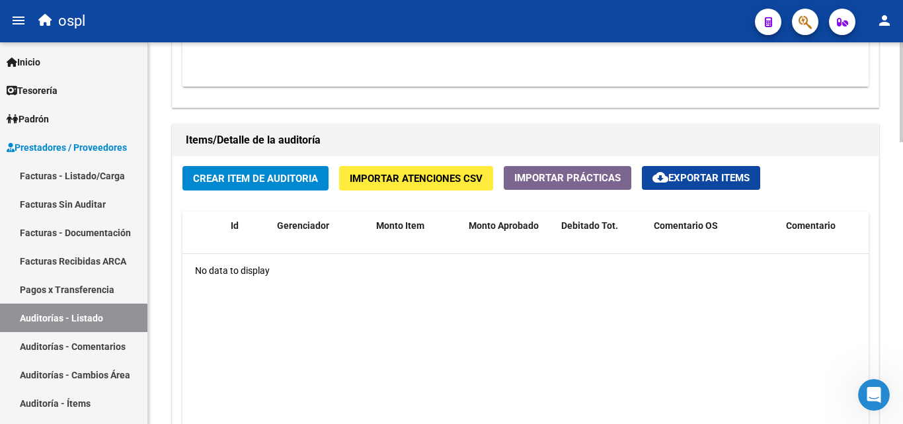
scroll to position [875, 0]
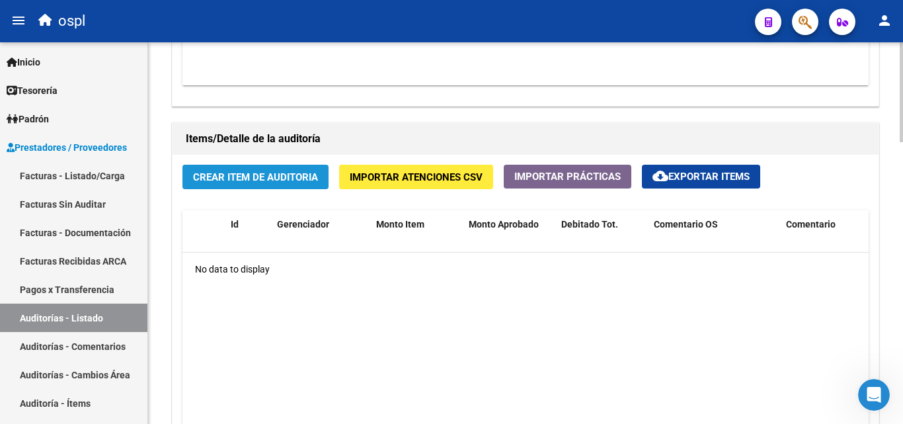
click at [253, 181] on span "Crear Item de Auditoria" at bounding box center [255, 177] width 125 height 12
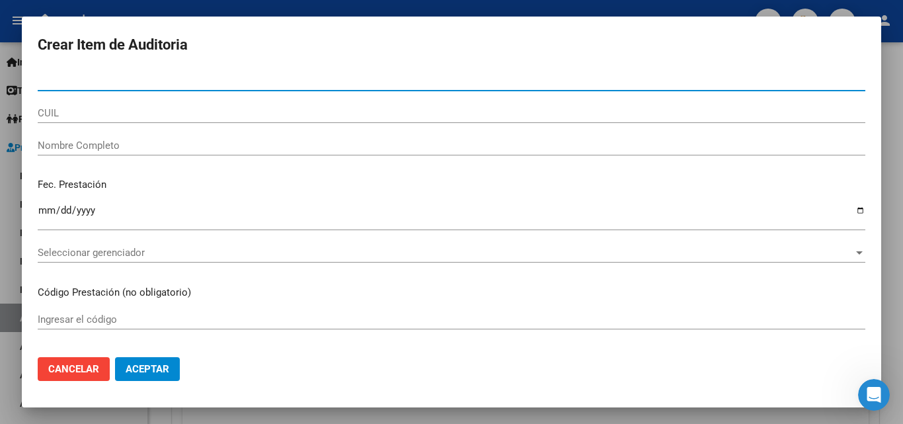
click at [115, 143] on input "Nombre Completo" at bounding box center [452, 146] width 828 height 12
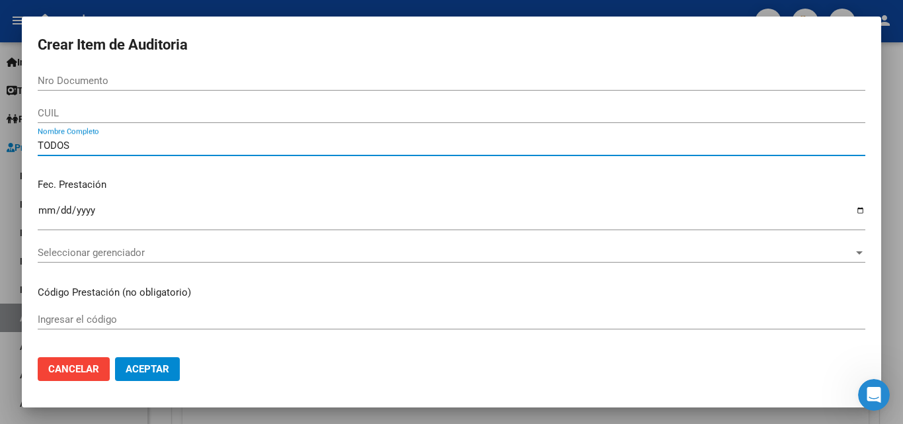
type input "TODOS"
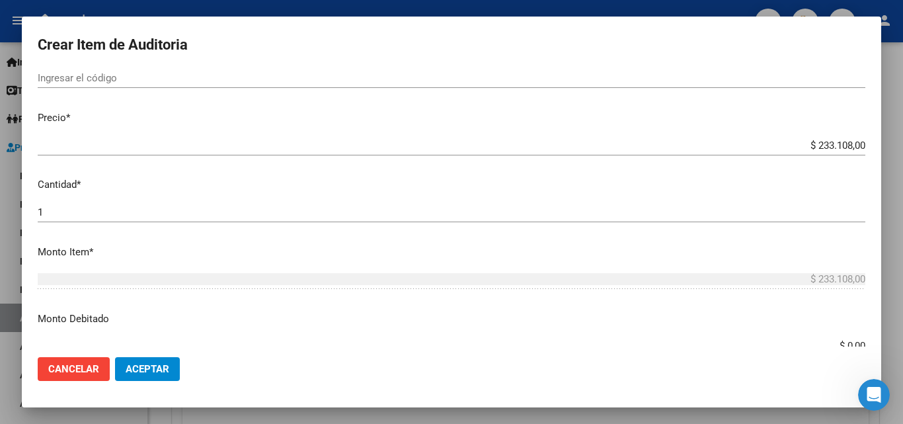
scroll to position [264, 0]
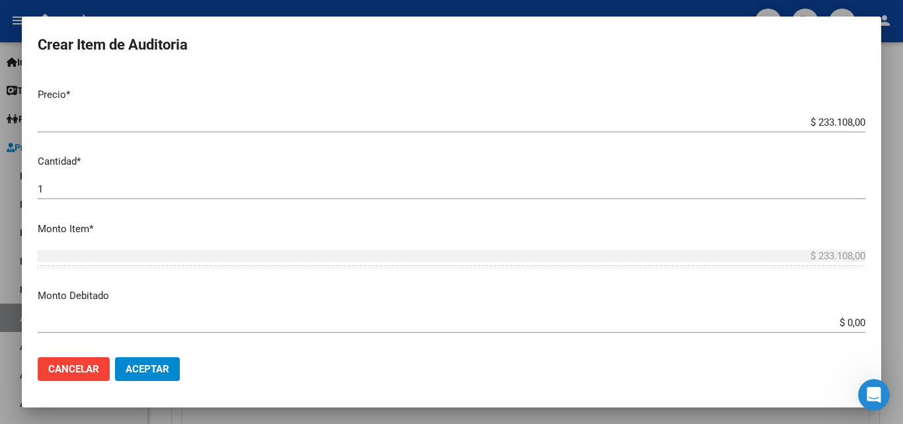
click at [862, 321] on app-form-text-field "Monto Debitado $ 0,00 Ingresar el monto" at bounding box center [457, 308] width 838 height 41
click at [812, 326] on input "$ 0,00" at bounding box center [452, 323] width 828 height 12
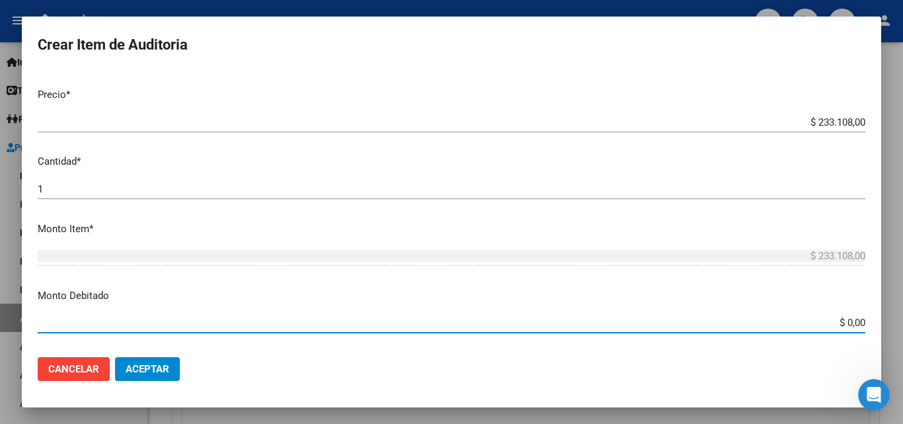
drag, startPoint x: 830, startPoint y: 317, endPoint x: 852, endPoint y: 317, distance: 21.8
click at [852, 318] on input "$ 0,00" at bounding box center [452, 323] width 828 height 12
type input "$ 233.108,00"
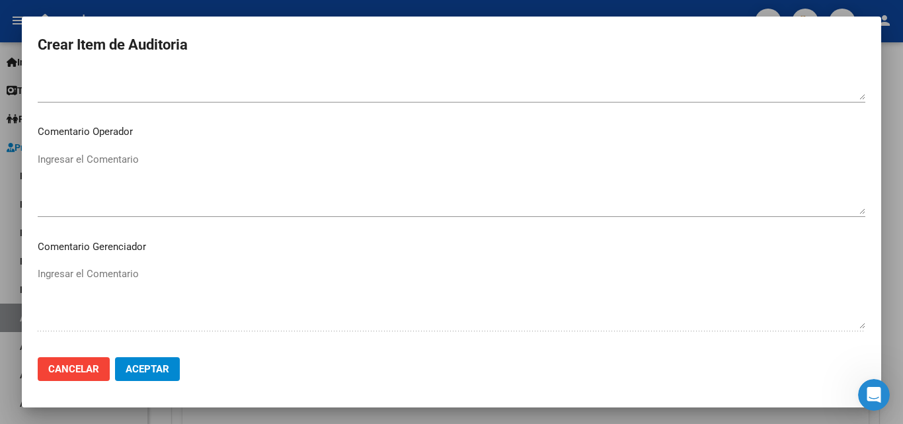
scroll to position [661, 0]
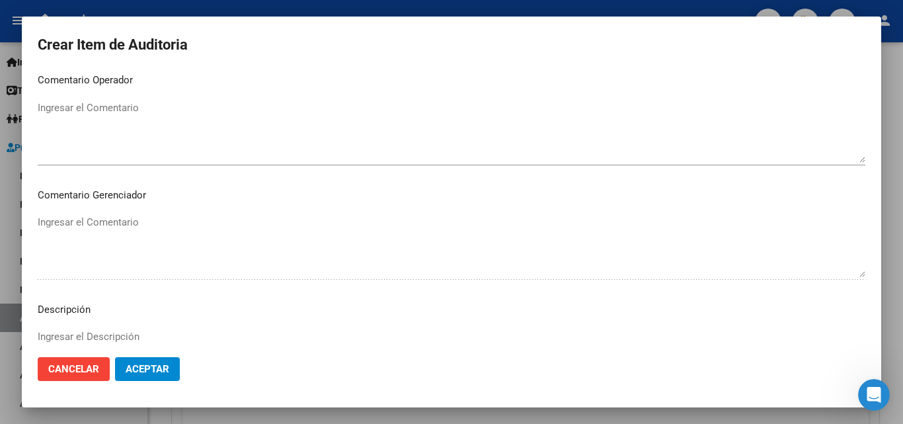
click at [175, 114] on textarea "Ingresar el Comentario" at bounding box center [452, 132] width 828 height 62
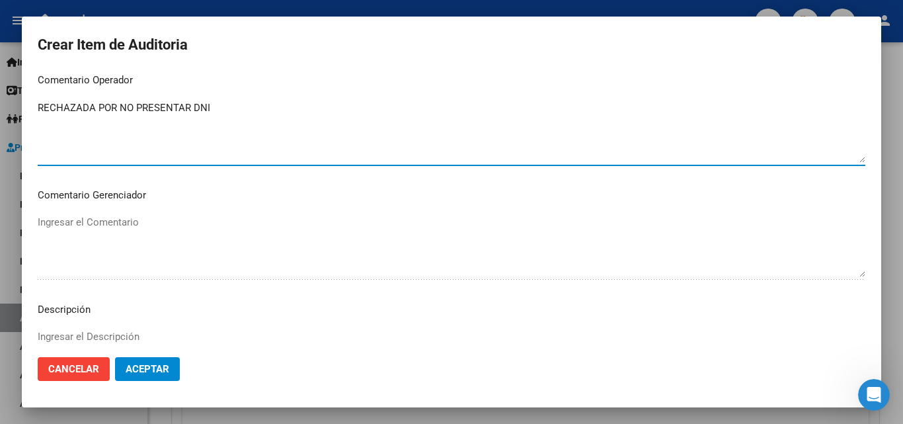
type textarea "RECHAZADA POR NO PRESENTAR DNI"
click at [149, 363] on span "Aceptar" at bounding box center [148, 369] width 44 height 12
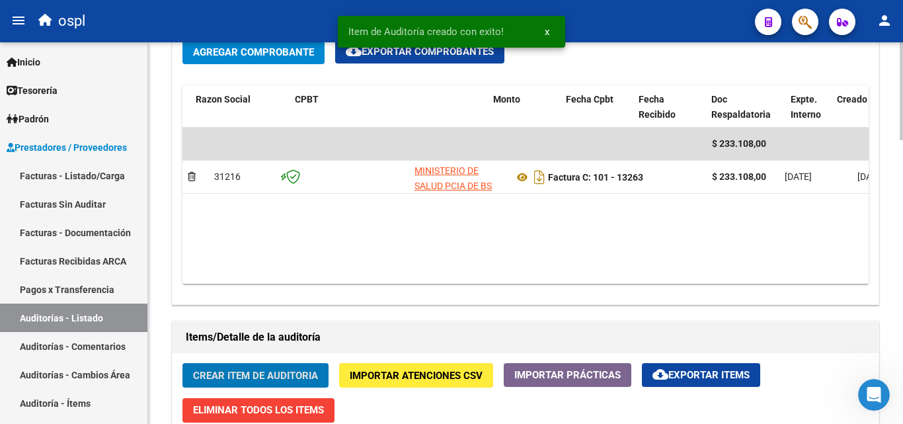
scroll to position [0, 323]
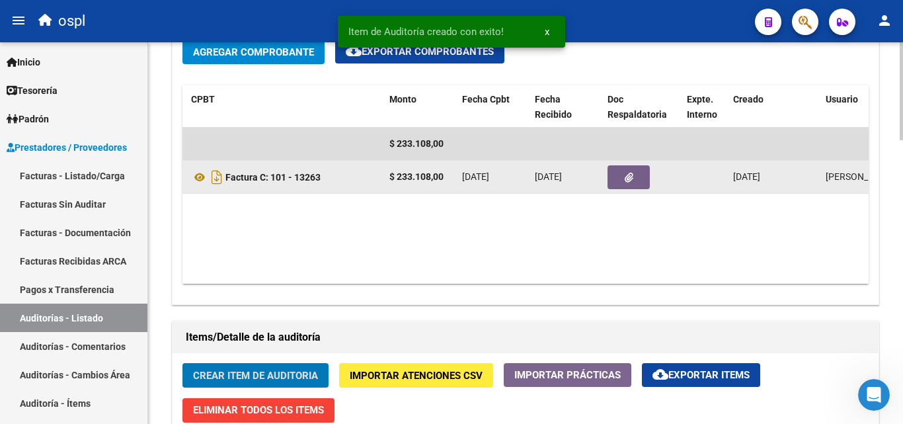
click at [630, 168] on button "button" at bounding box center [629, 177] width 42 height 24
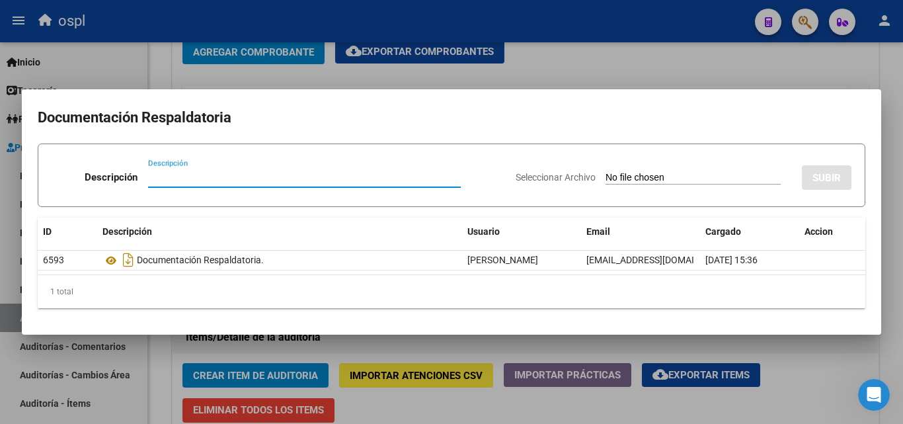
click at [645, 180] on input "Seleccionar Archivo" at bounding box center [693, 178] width 175 height 13
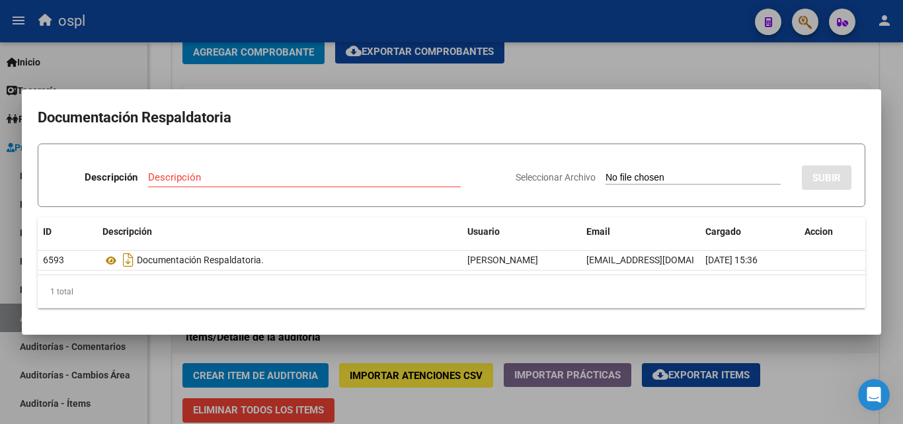
type input "C:\fakepath\RECHAZO X ILEGITIMA - FC 13263.pdf"
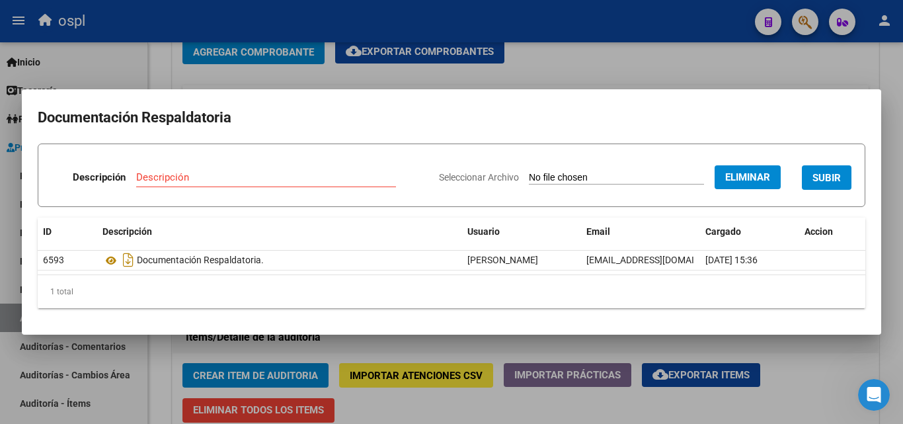
click at [206, 175] on input "Descripción" at bounding box center [266, 177] width 260 height 12
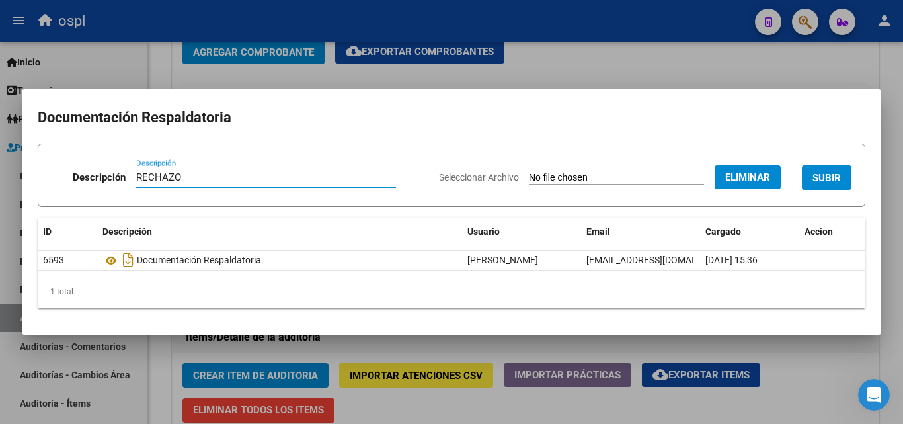
type input "RECHAZO"
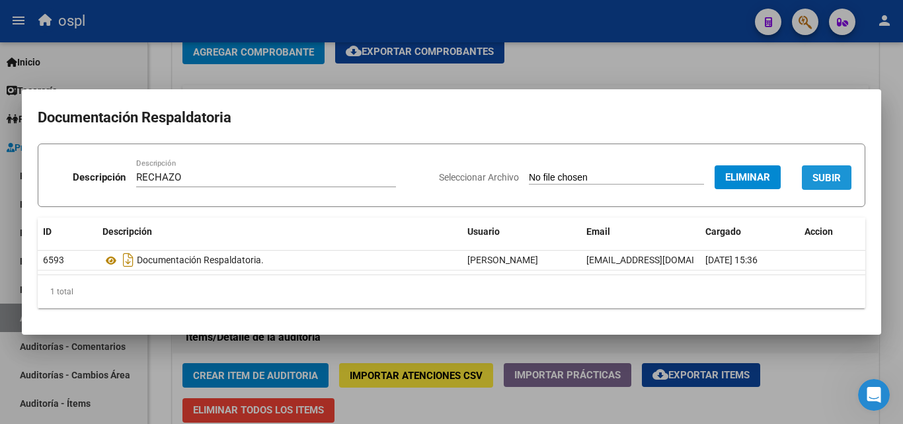
click at [845, 182] on button "SUBIR" at bounding box center [827, 177] width 50 height 24
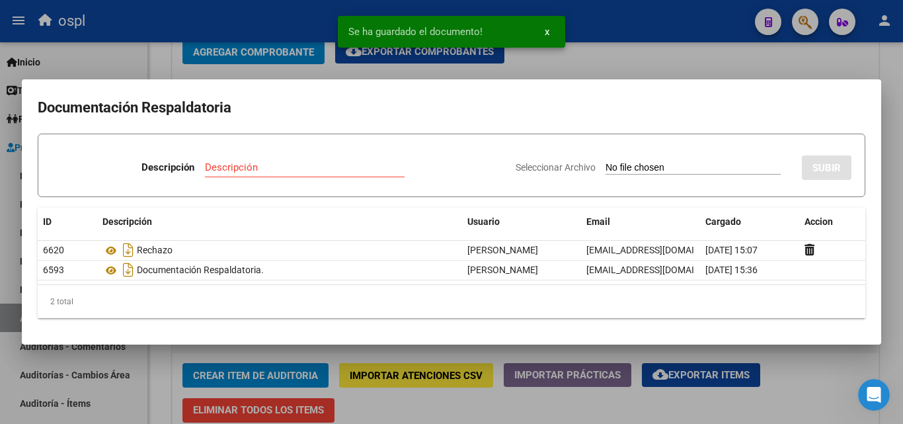
click at [706, 47] on div at bounding box center [451, 212] width 903 height 424
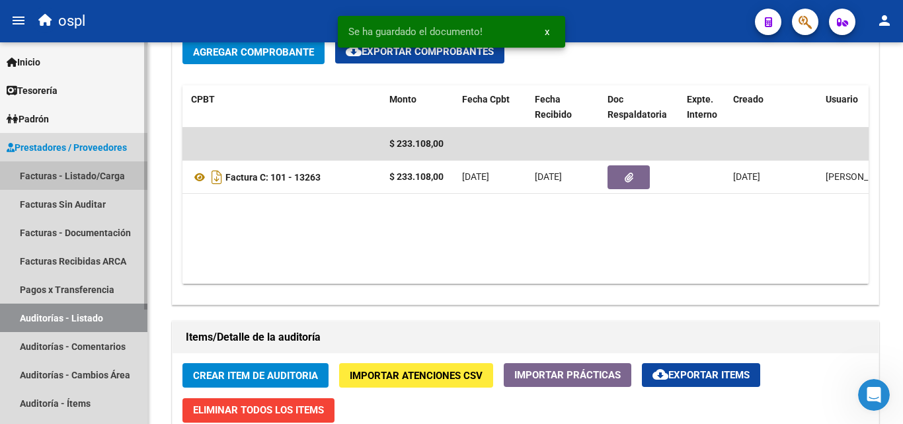
click at [85, 169] on link "Facturas - Listado/Carga" at bounding box center [73, 175] width 147 height 28
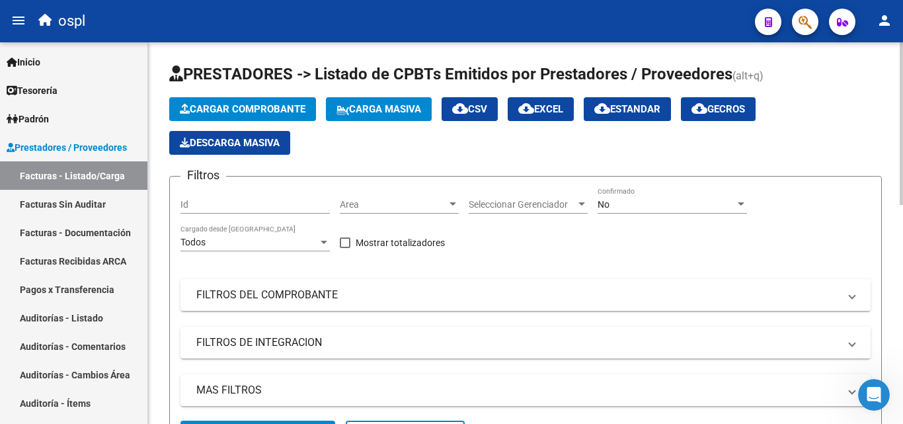
click at [401, 210] on div "Area Area" at bounding box center [399, 200] width 119 height 26
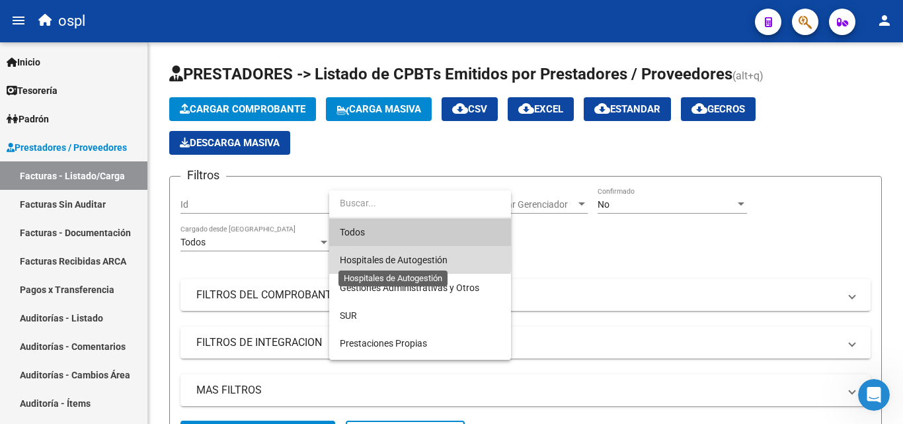
click at [403, 259] on span "Hospitales de Autogestión" at bounding box center [394, 260] width 108 height 11
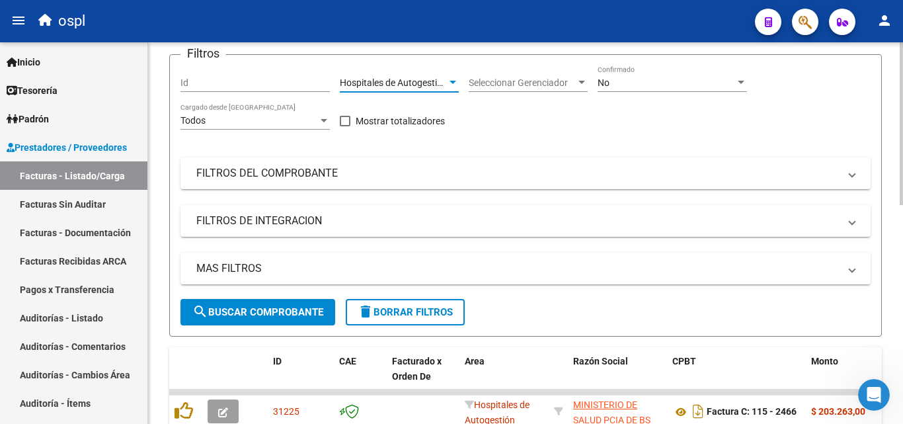
scroll to position [198, 0]
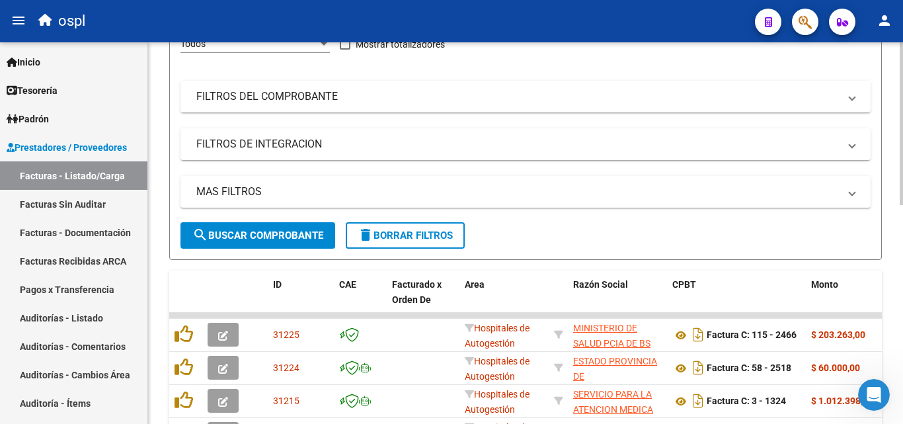
click at [275, 236] on span "search Buscar Comprobante" at bounding box center [257, 235] width 131 height 12
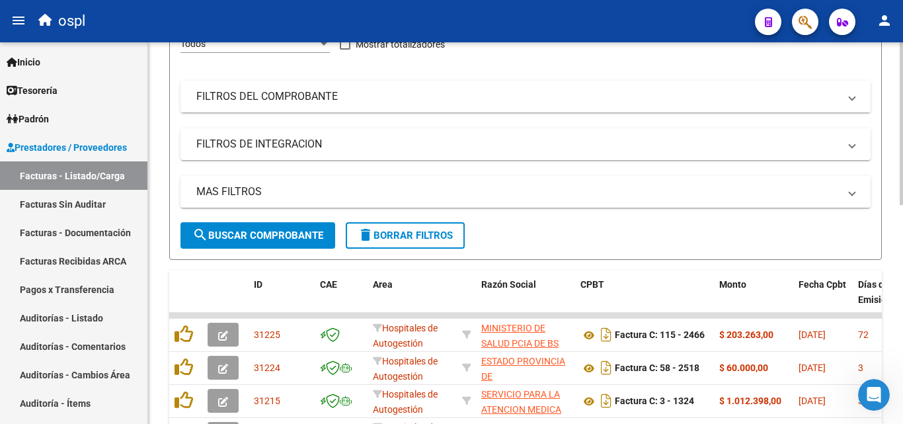
click at [312, 99] on mat-panel-title "FILTROS DEL COMPROBANTE" at bounding box center [517, 96] width 643 height 15
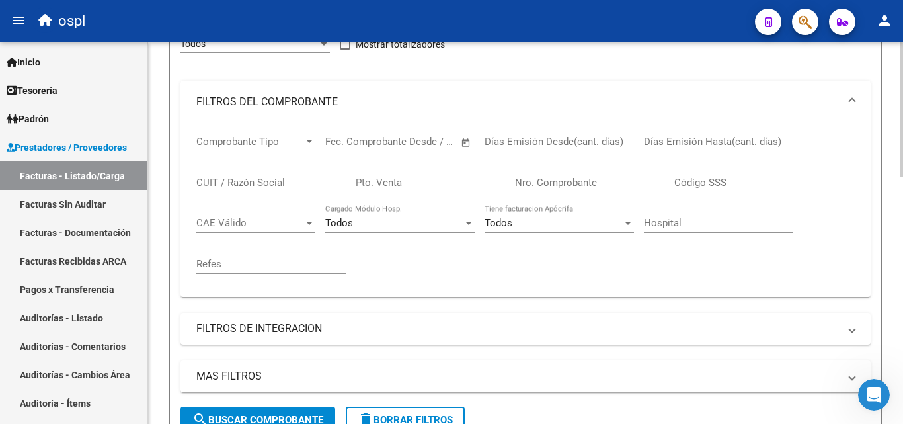
click at [465, 139] on span "Open calendar" at bounding box center [466, 142] width 32 height 32
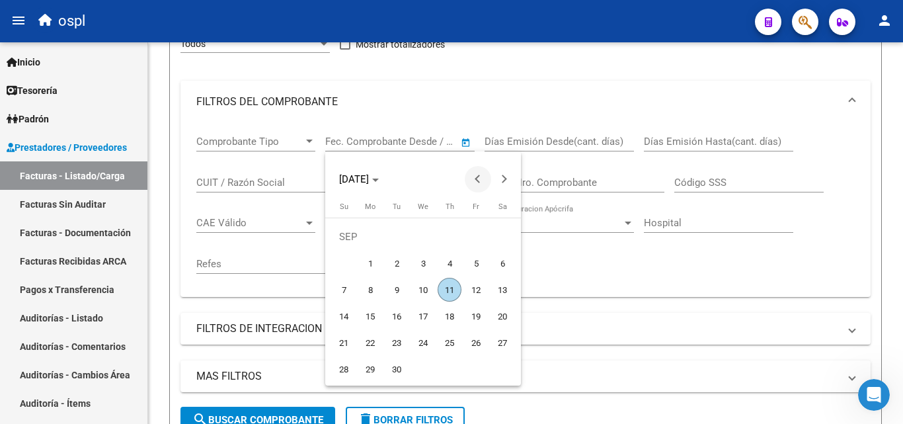
click at [473, 181] on span "Previous month" at bounding box center [478, 179] width 26 height 26
click at [473, 232] on span "1" at bounding box center [476, 237] width 24 height 24
type input "[DATE]"
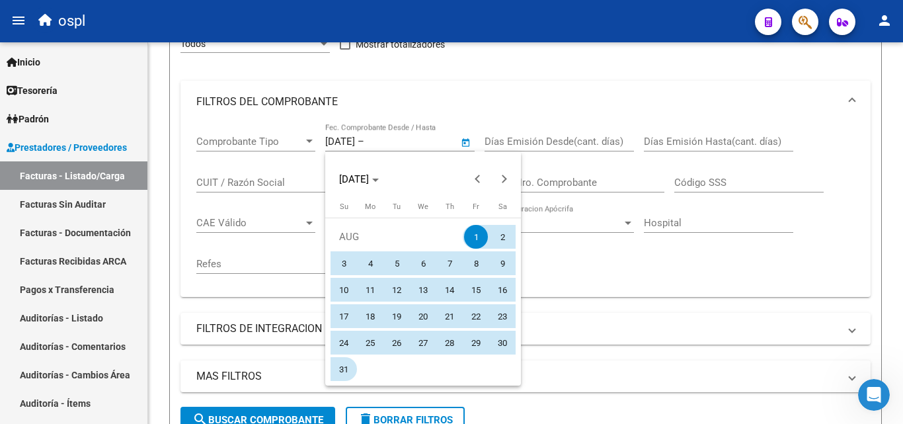
click at [350, 365] on span "31" at bounding box center [344, 369] width 24 height 24
type input "[DATE]"
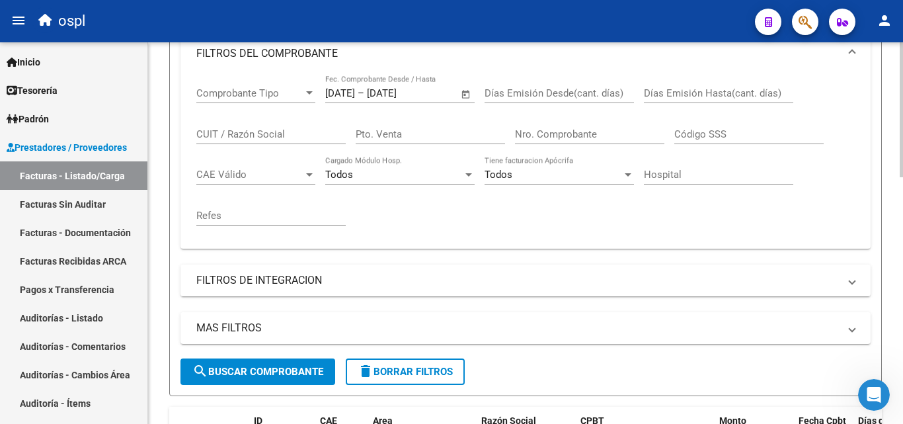
scroll to position [331, 0]
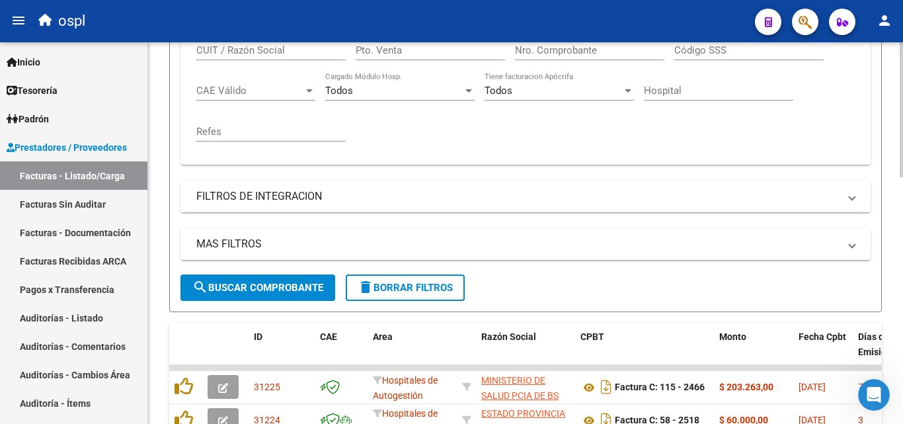
click at [217, 286] on span "search Buscar Comprobante" at bounding box center [257, 288] width 131 height 12
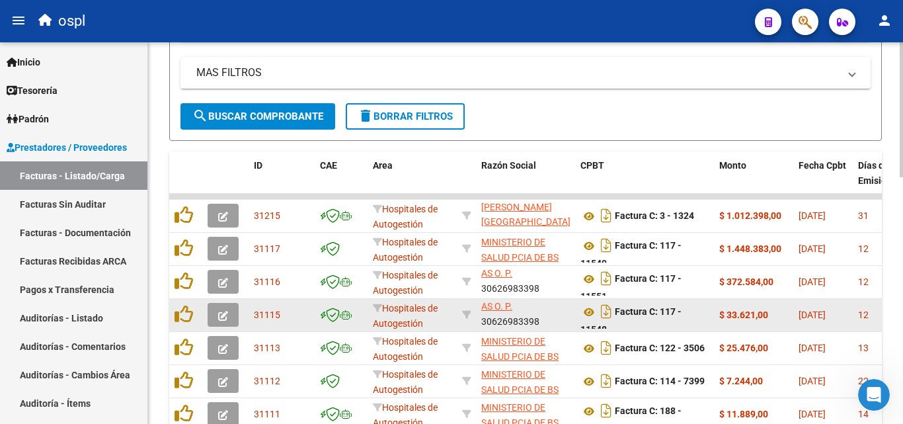
scroll to position [501, 0]
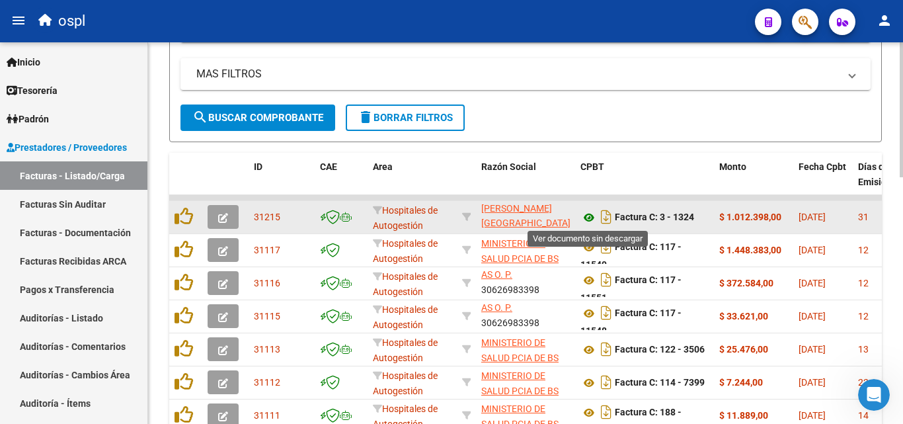
click at [586, 214] on icon at bounding box center [589, 218] width 17 height 16
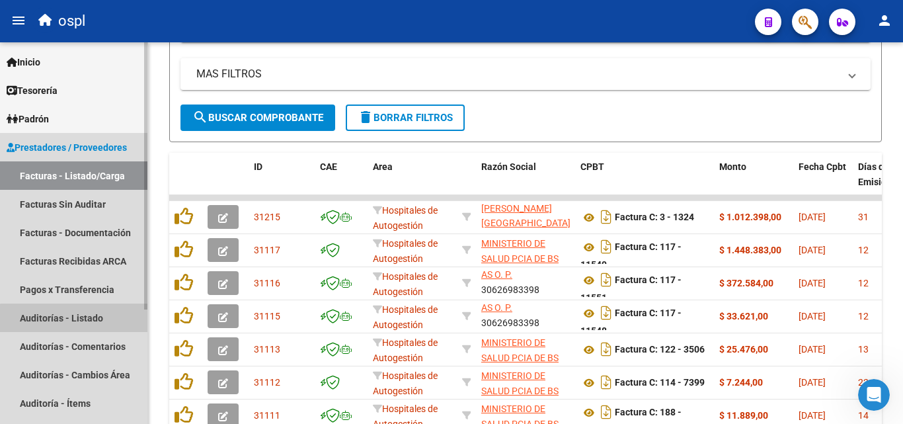
click at [97, 324] on link "Auditorías - Listado" at bounding box center [73, 317] width 147 height 28
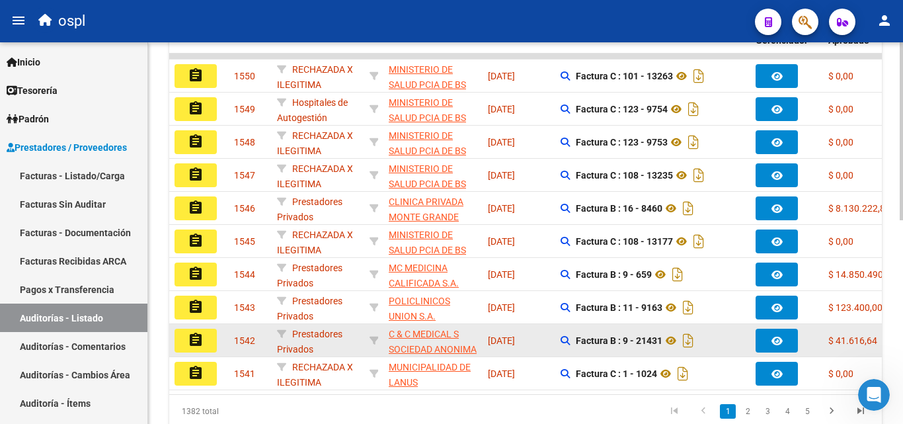
scroll to position [305, 0]
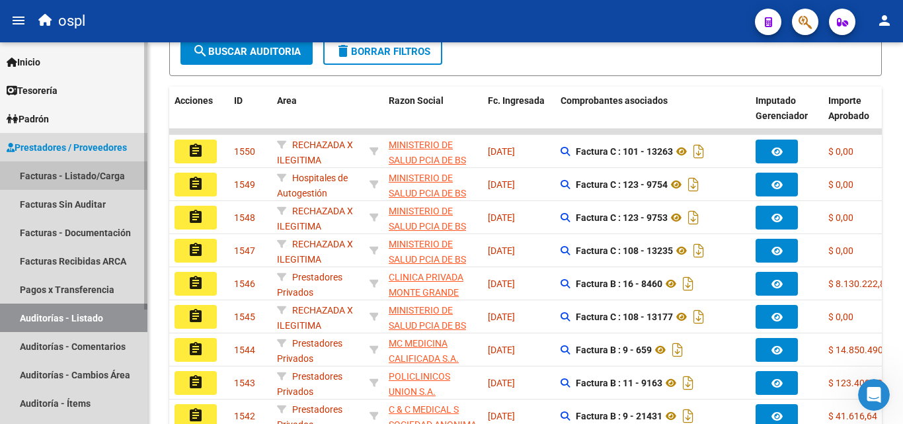
click at [108, 174] on link "Facturas - Listado/Carga" at bounding box center [73, 175] width 147 height 28
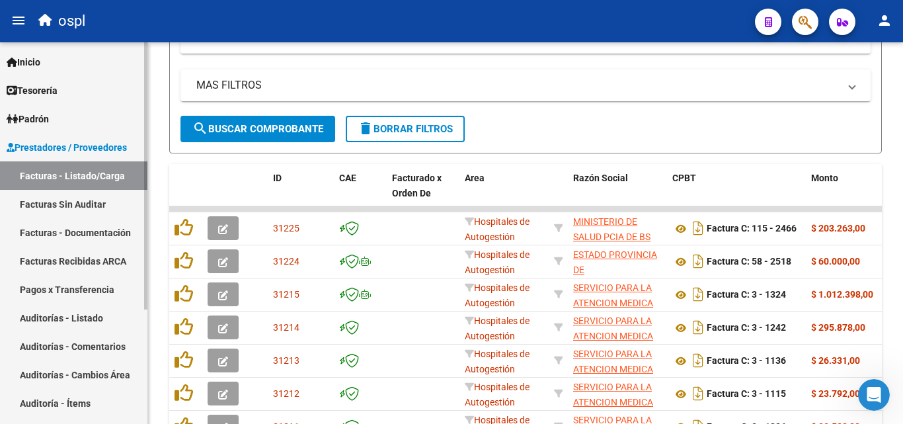
click at [110, 207] on link "Facturas Sin Auditar" at bounding box center [73, 204] width 147 height 28
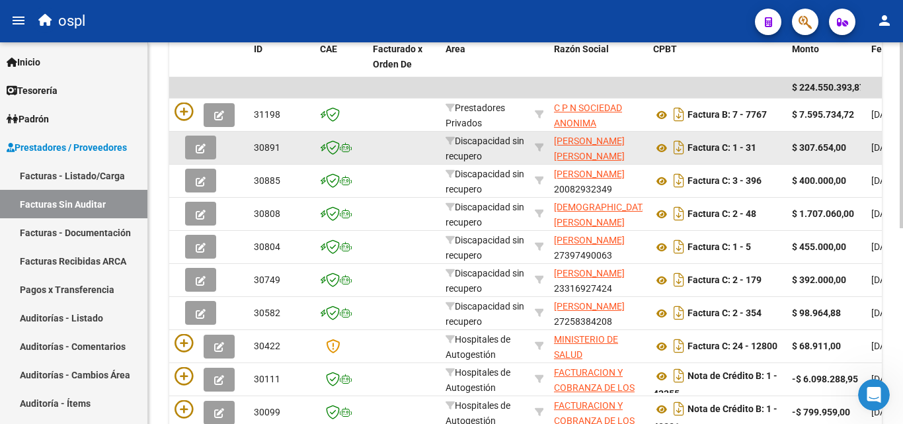
scroll to position [40, 0]
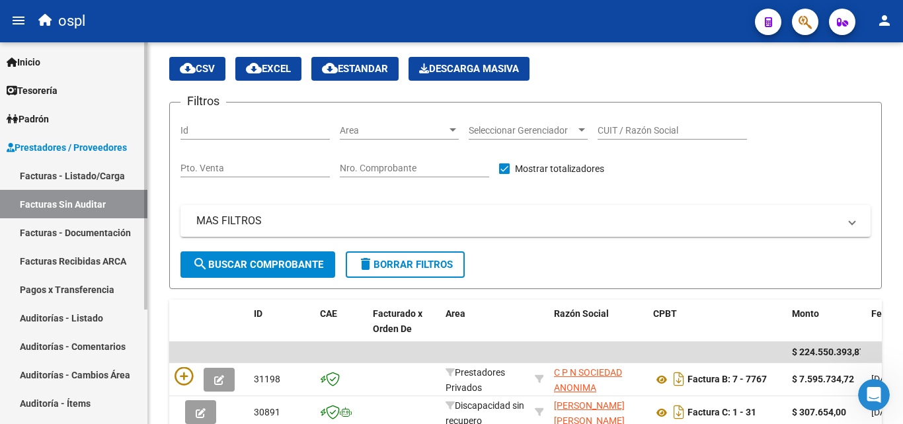
click at [91, 170] on link "Facturas - Listado/Carga" at bounding box center [73, 175] width 147 height 28
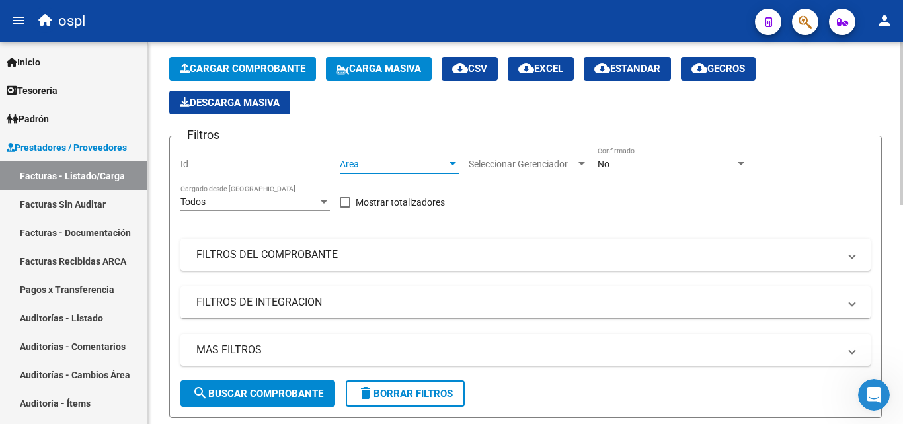
click at [350, 161] on span "Area" at bounding box center [393, 164] width 107 height 11
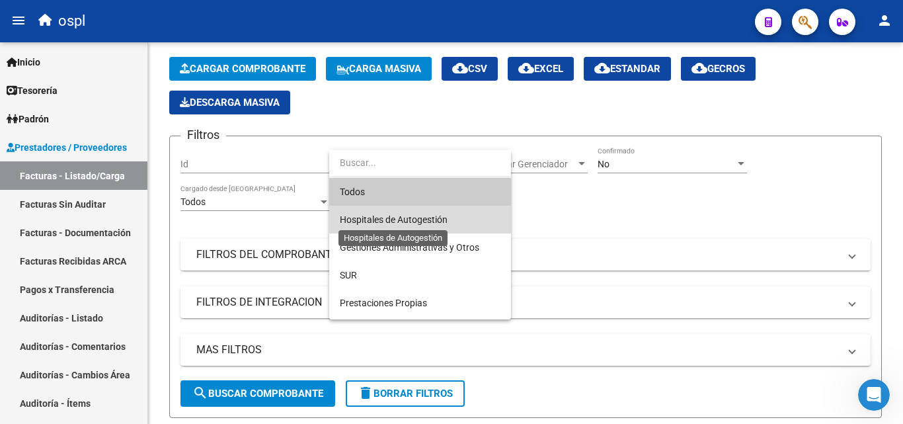
click at [376, 219] on span "Hospitales de Autogestión" at bounding box center [394, 219] width 108 height 11
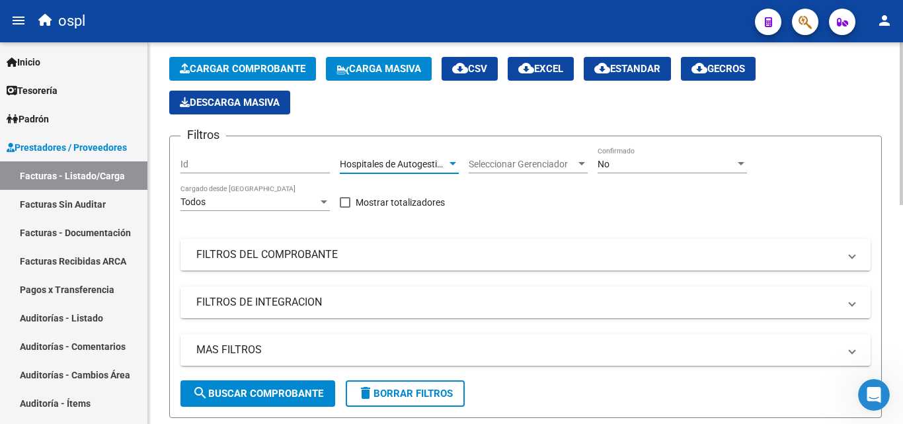
scroll to position [173, 0]
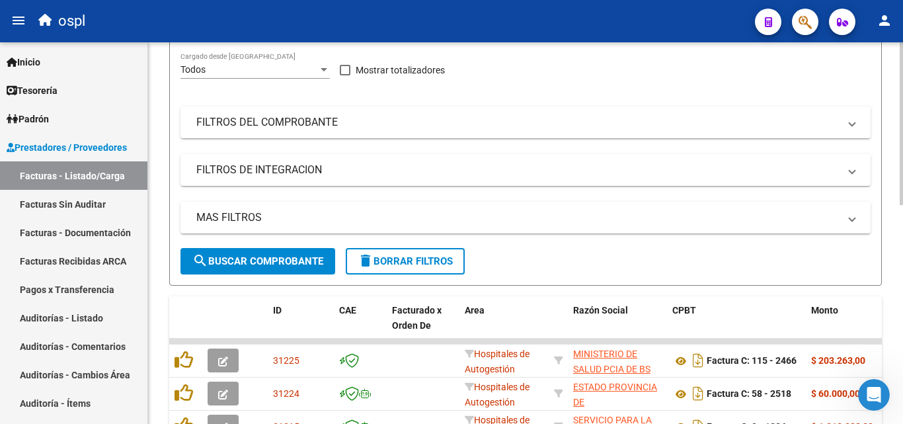
click at [291, 102] on div "Filtros Id Hospitales de Autogestión Area Seleccionar Gerenciador Seleccionar G…" at bounding box center [526, 131] width 690 height 233
click at [293, 120] on mat-panel-title "FILTROS DEL COMPROBANTE" at bounding box center [517, 122] width 643 height 15
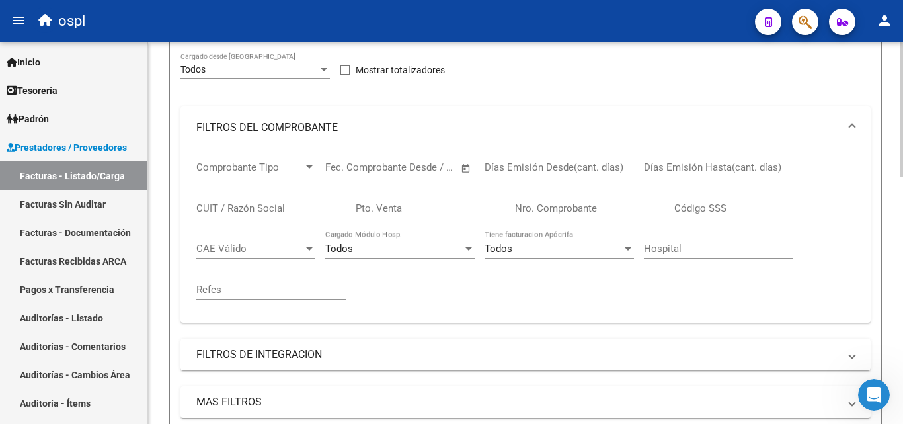
click at [470, 165] on span "Open calendar" at bounding box center [466, 168] width 32 height 32
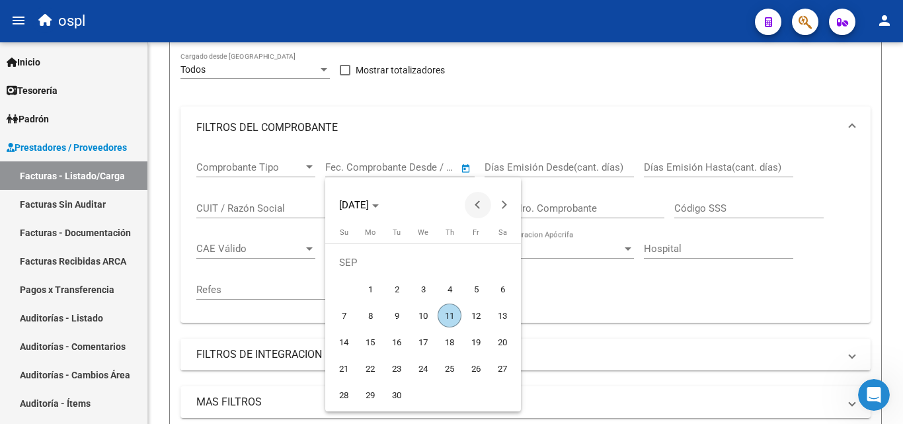
click at [475, 198] on span "Previous month" at bounding box center [478, 205] width 26 height 26
click at [465, 262] on span "1" at bounding box center [476, 263] width 24 height 24
type input "[DATE]"
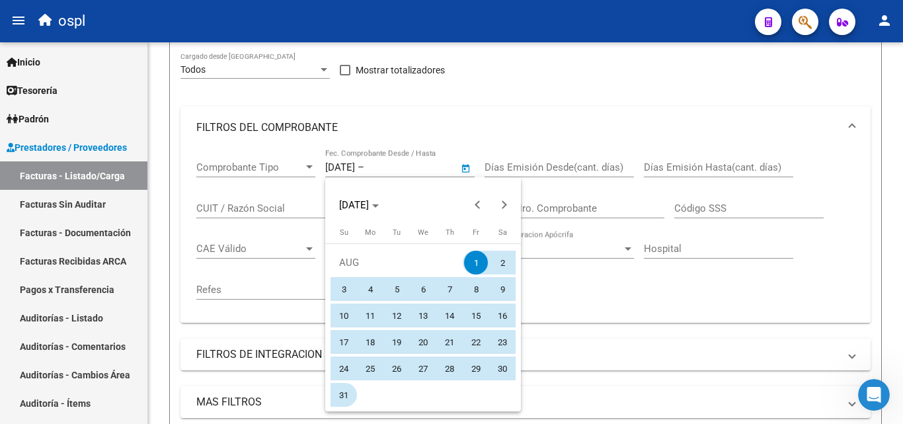
click at [346, 395] on span "31" at bounding box center [344, 395] width 24 height 24
type input "[DATE]"
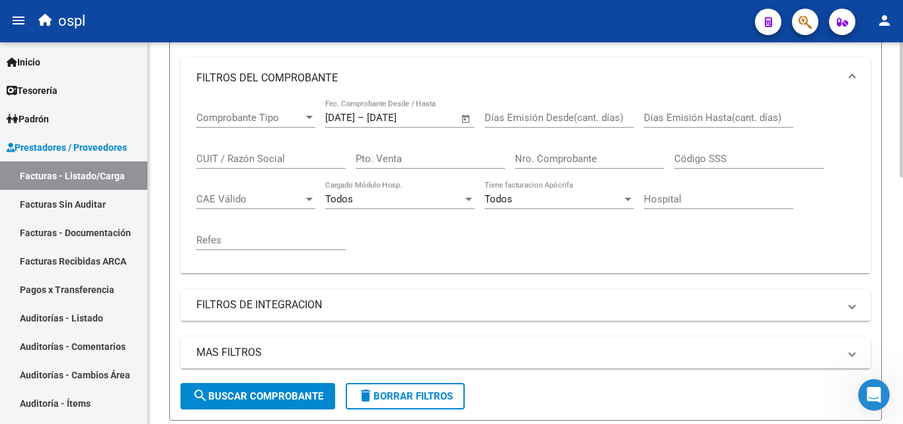
scroll to position [305, 0]
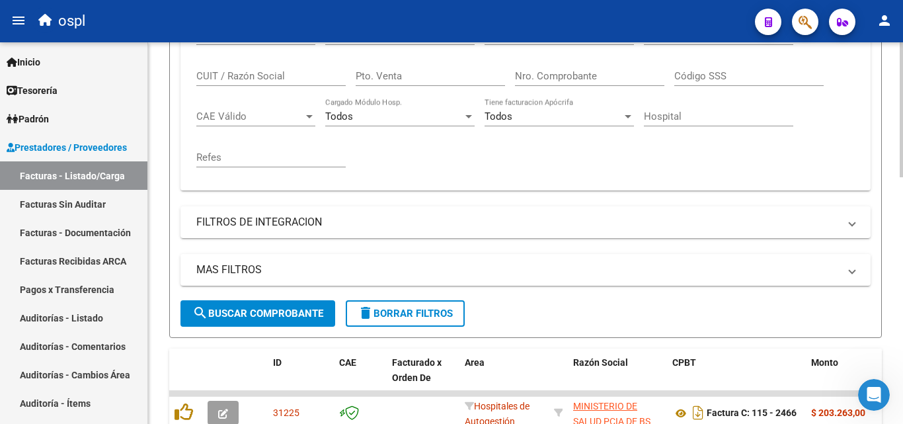
click at [255, 321] on button "search Buscar Comprobante" at bounding box center [258, 313] width 155 height 26
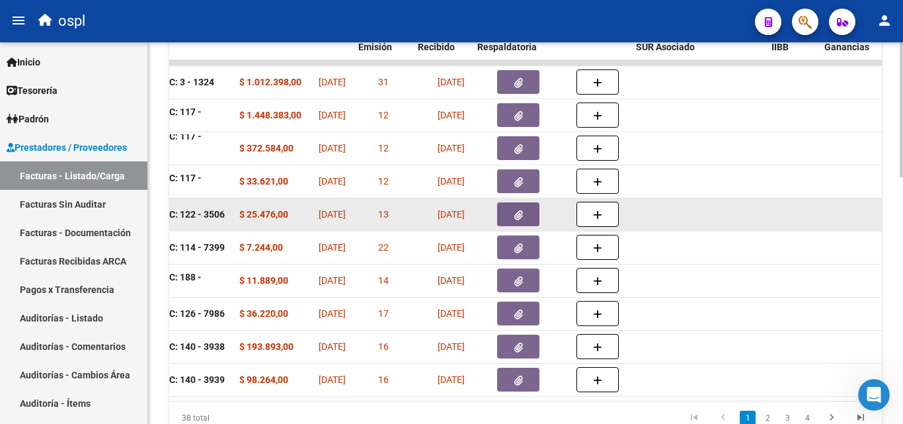
scroll to position [0, 497]
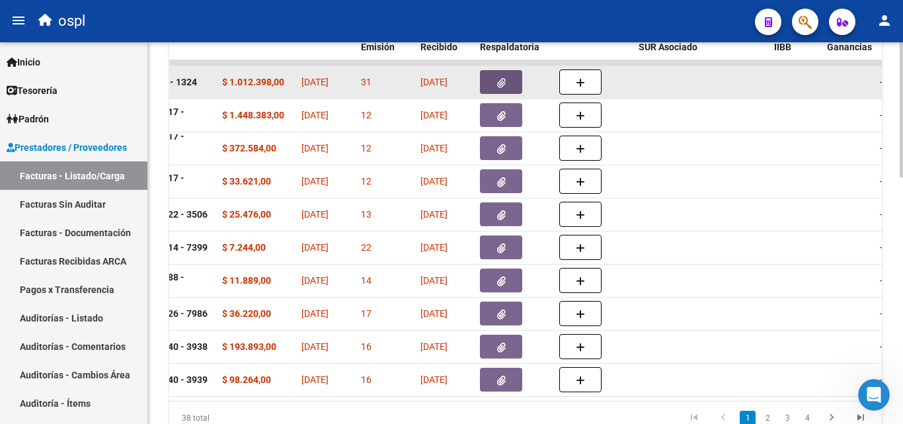
click at [500, 77] on span "button" at bounding box center [501, 82] width 9 height 12
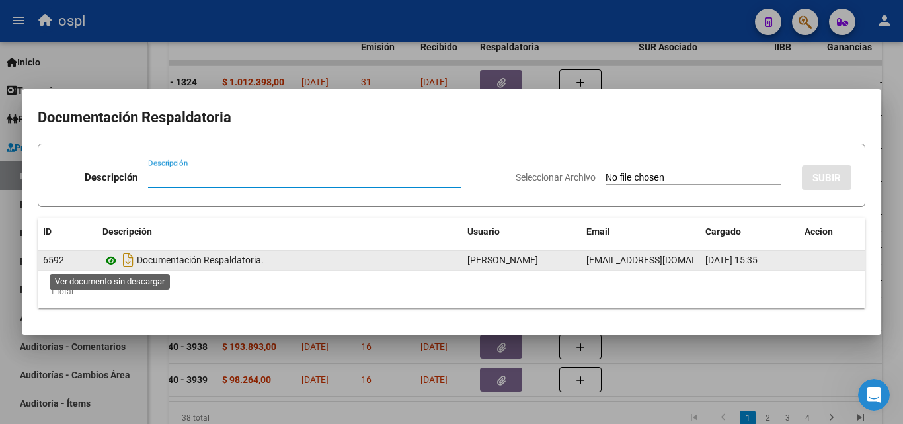
click at [114, 259] on icon at bounding box center [110, 261] width 17 height 16
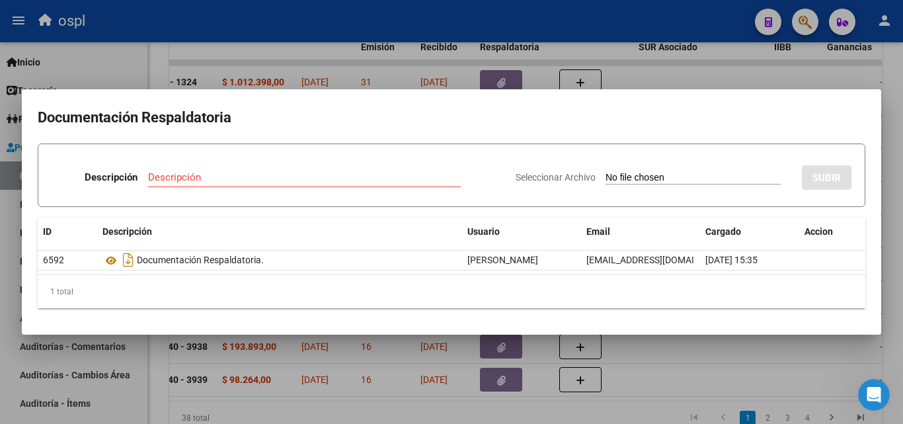
click at [341, 67] on div at bounding box center [451, 212] width 903 height 424
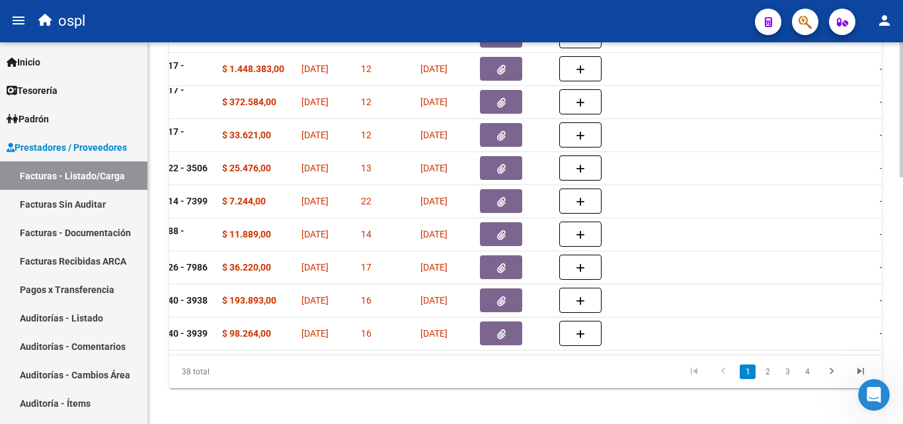
scroll to position [699, 0]
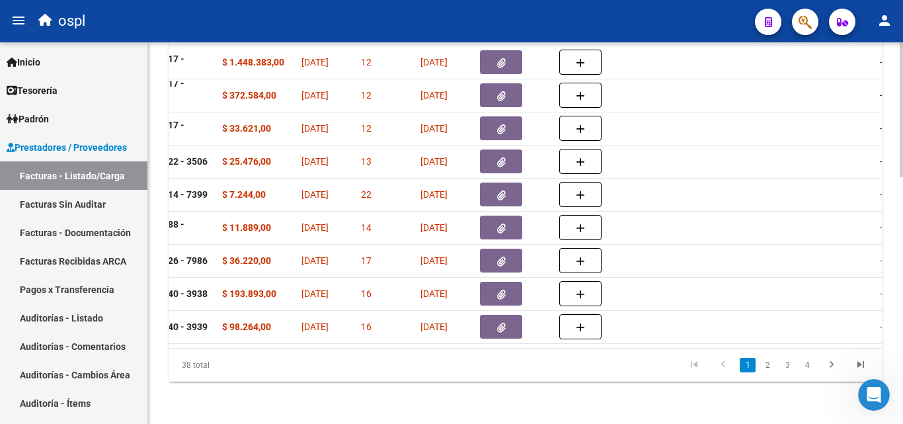
drag, startPoint x: 331, startPoint y: 337, endPoint x: 306, endPoint y: 344, distance: 25.5
click at [306, 344] on datatable-body "31215 Hospitales de Autogestión SERVICIO PARA LA ATENCION MEDICA DE LA [GEOGRAP…" at bounding box center [525, 177] width 713 height 341
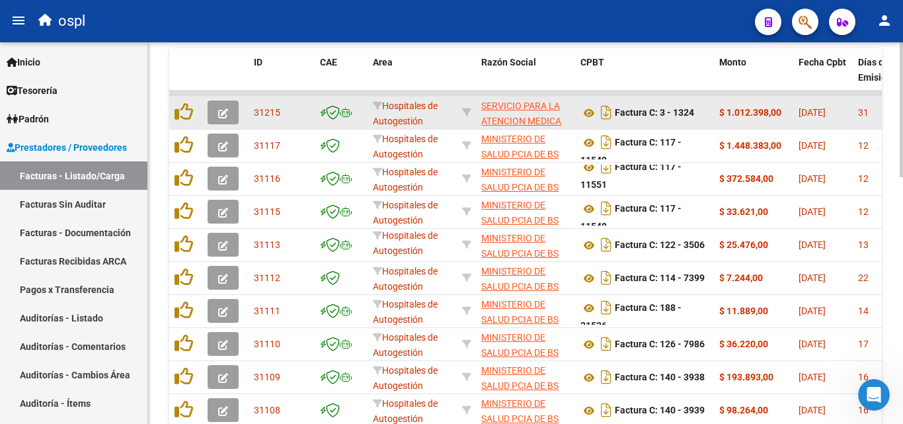
scroll to position [567, 0]
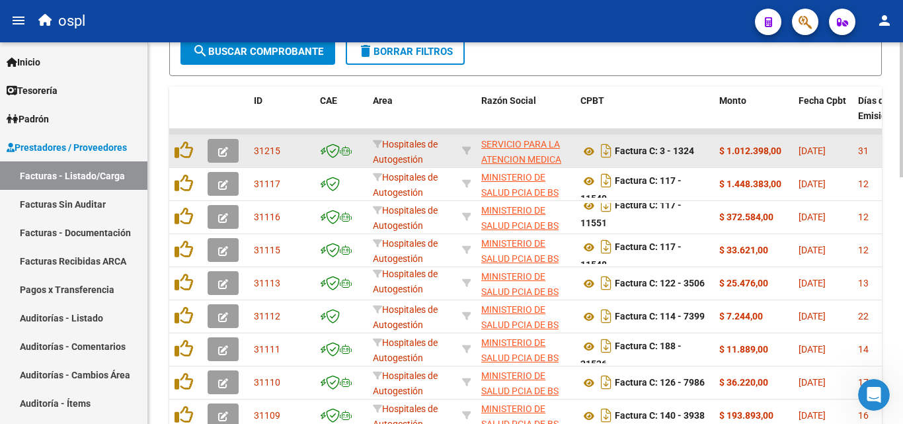
click at [222, 149] on icon "button" at bounding box center [223, 152] width 10 height 10
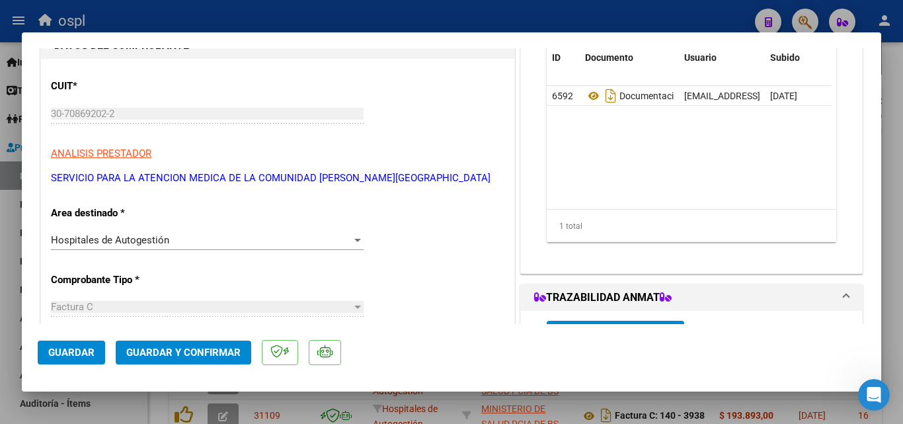
scroll to position [132, 0]
click at [198, 238] on div "Hospitales de Autogestión" at bounding box center [201, 239] width 301 height 12
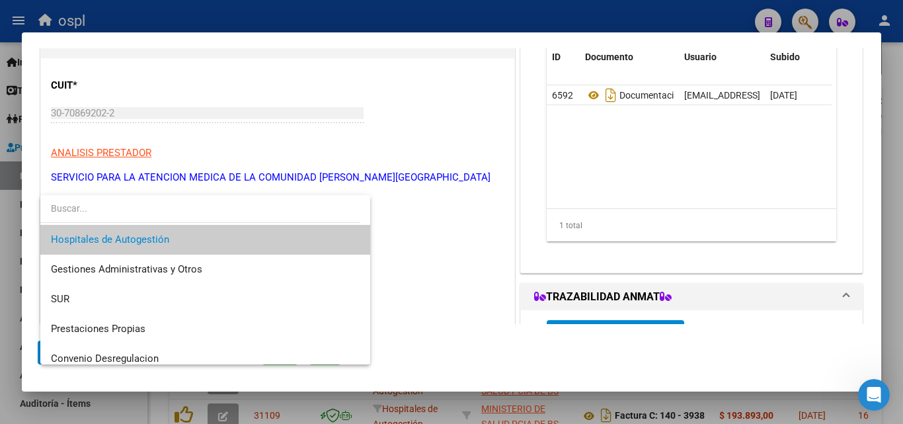
scroll to position [188, 0]
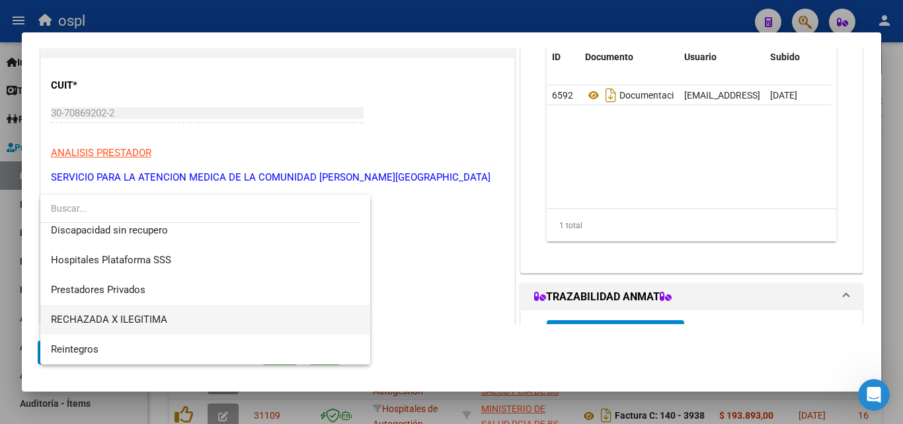
click at [175, 313] on span "RECHAZADA X ILEGITIMA" at bounding box center [205, 320] width 309 height 30
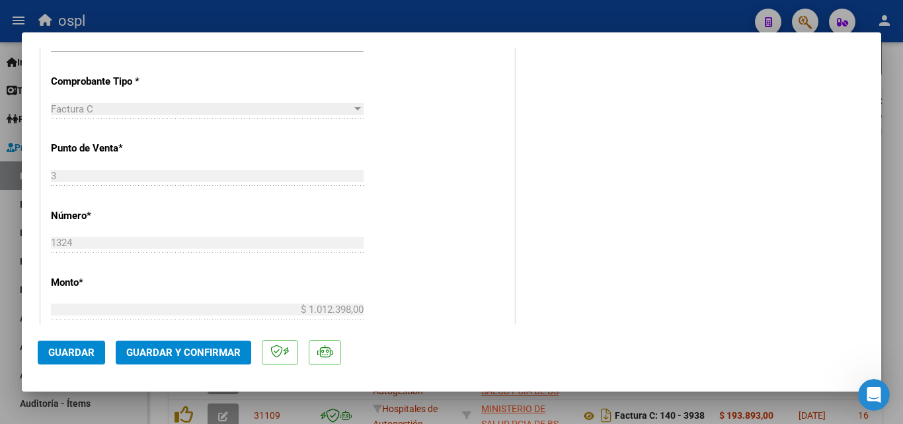
scroll to position [264, 0]
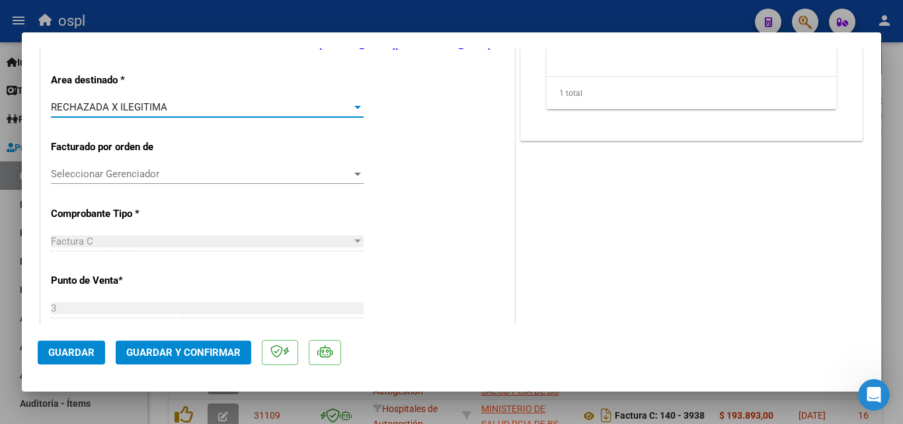
click at [229, 343] on button "Guardar y Confirmar" at bounding box center [184, 353] width 136 height 24
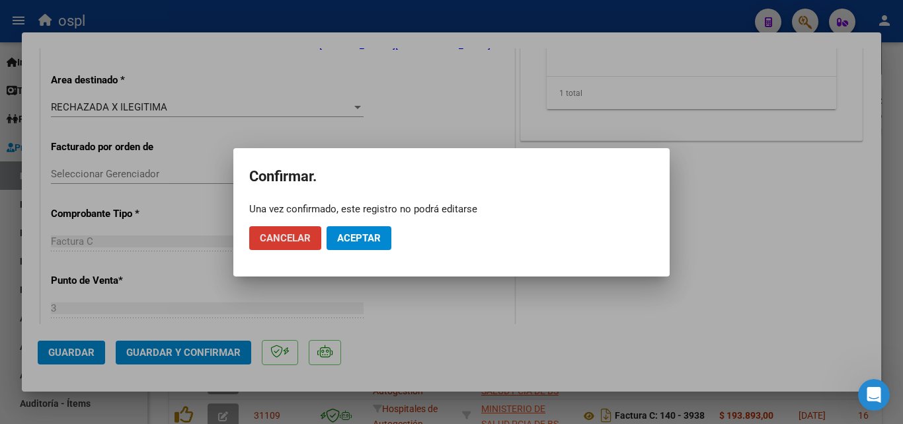
click at [362, 244] on button "Aceptar" at bounding box center [359, 238] width 65 height 24
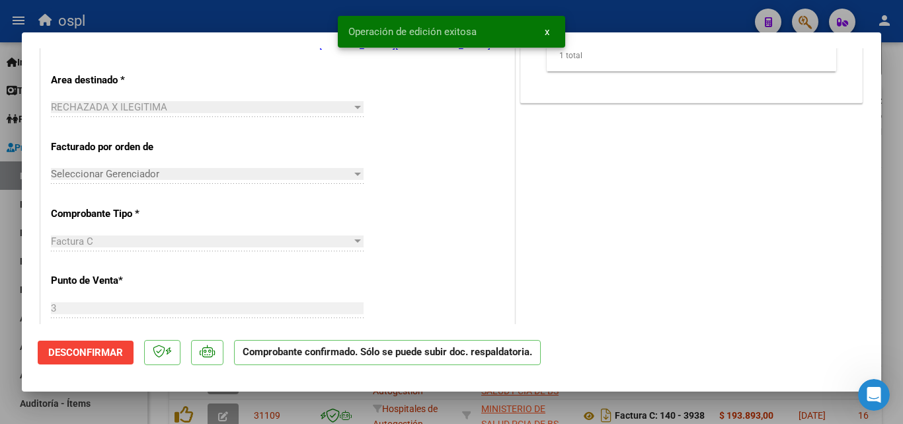
drag, startPoint x: 17, startPoint y: 244, endPoint x: 177, endPoint y: 194, distance: 167.5
click at [17, 245] on div at bounding box center [451, 212] width 903 height 424
type input "$ 0,00"
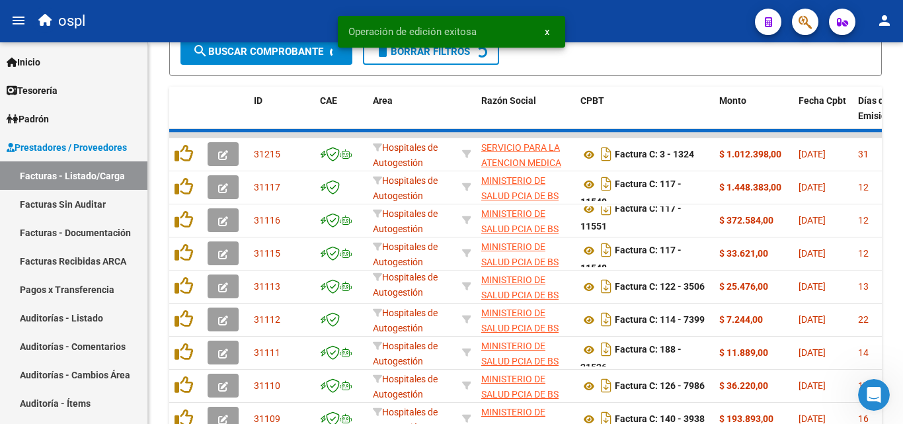
scroll to position [567, 0]
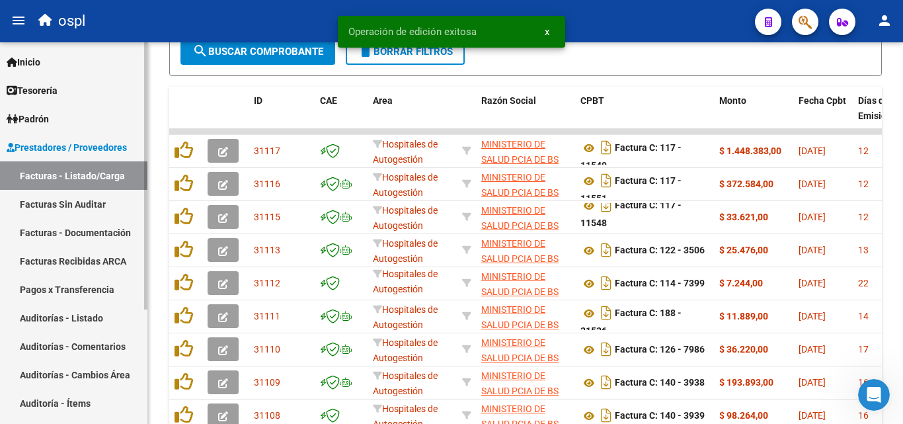
click at [73, 200] on link "Facturas Sin Auditar" at bounding box center [73, 204] width 147 height 28
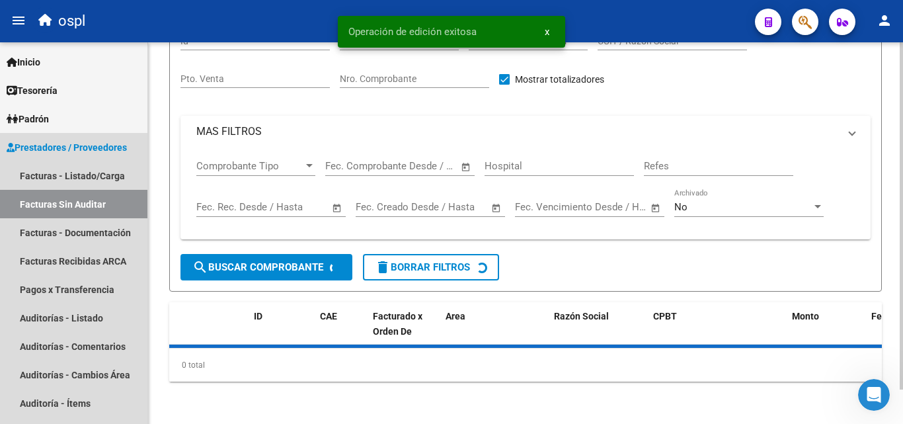
scroll to position [38, 0]
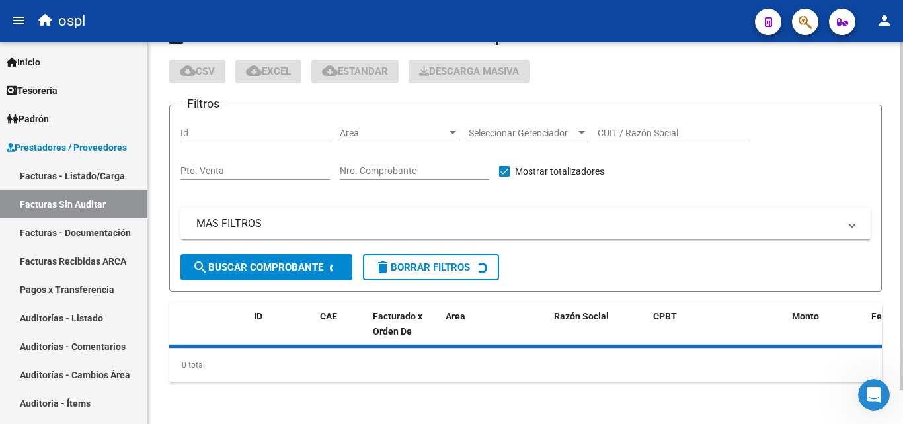
click at [441, 173] on input "Nro. Comprobante" at bounding box center [414, 170] width 149 height 11
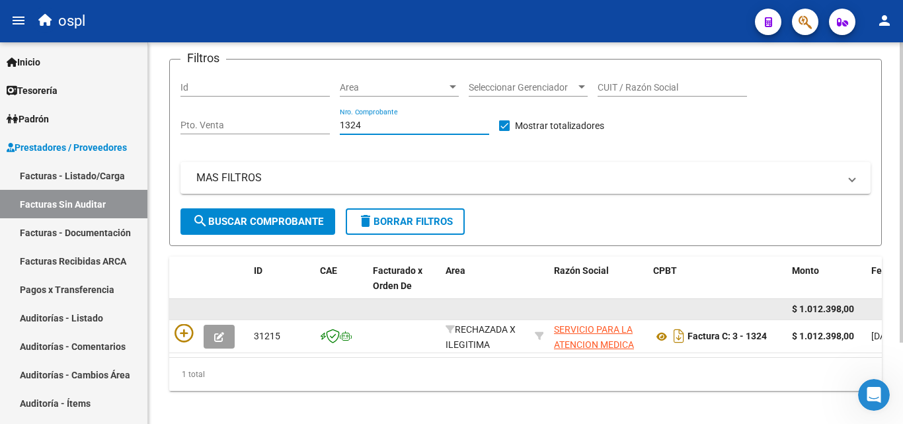
scroll to position [103, 0]
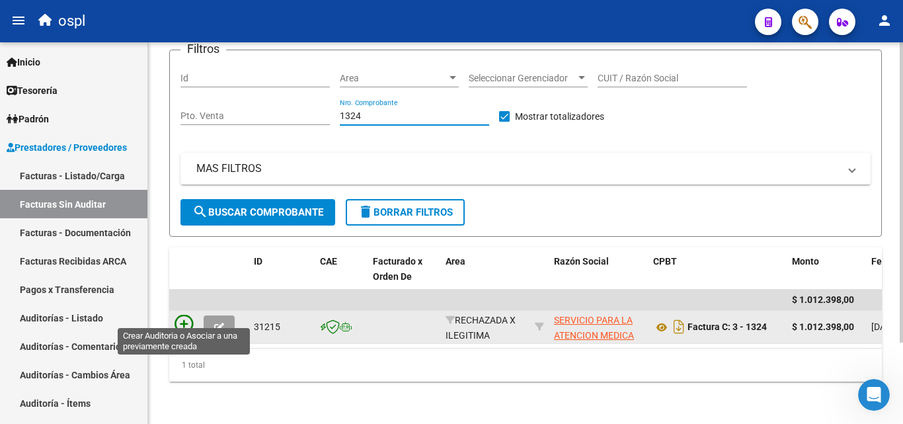
type input "1324"
click at [192, 319] on icon at bounding box center [184, 324] width 19 height 19
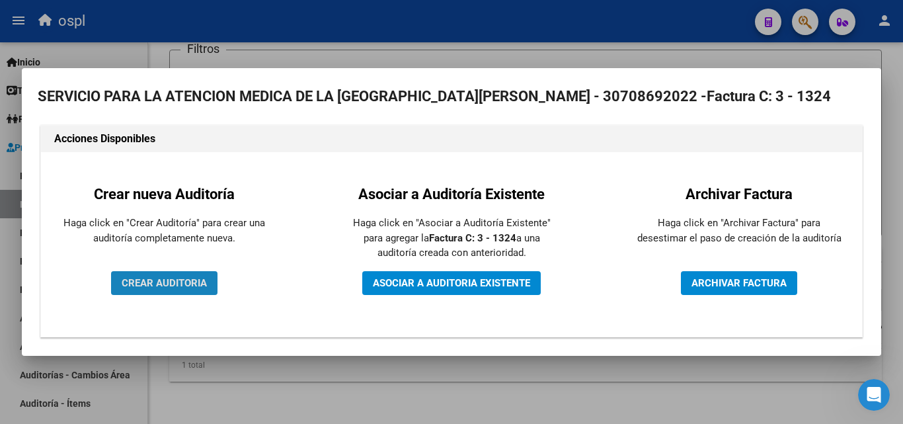
click at [157, 290] on button "CREAR AUDITORIA" at bounding box center [164, 283] width 106 height 24
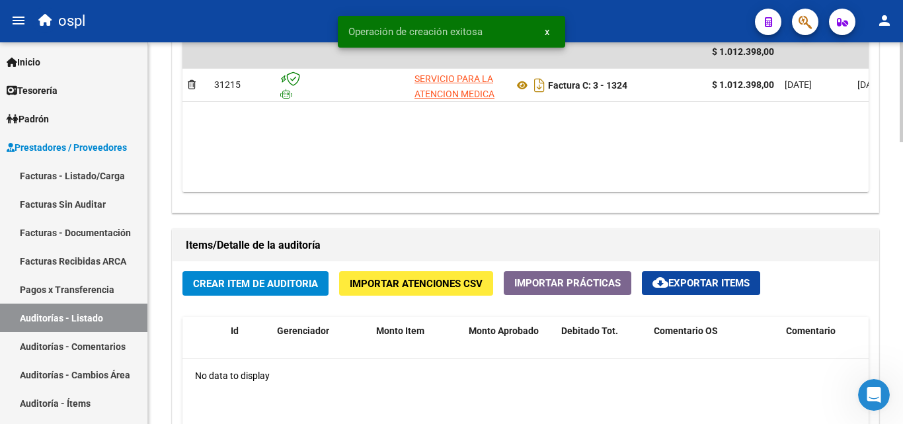
scroll to position [860, 0]
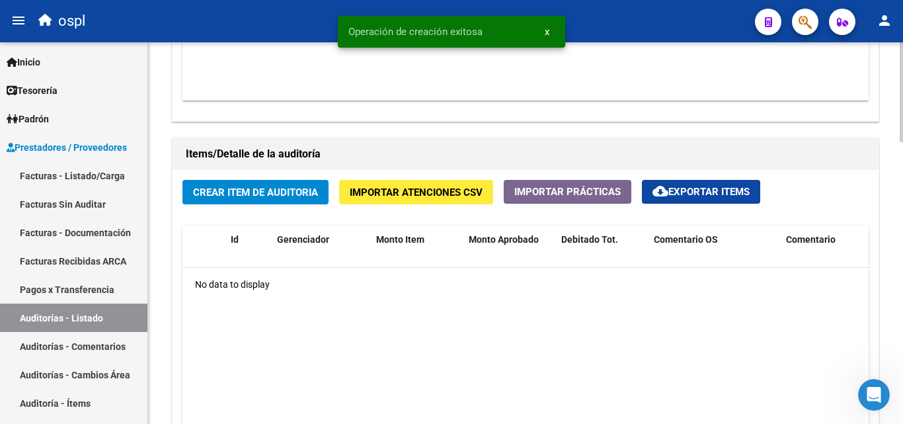
click at [268, 189] on span "Crear Item de Auditoria" at bounding box center [255, 192] width 125 height 12
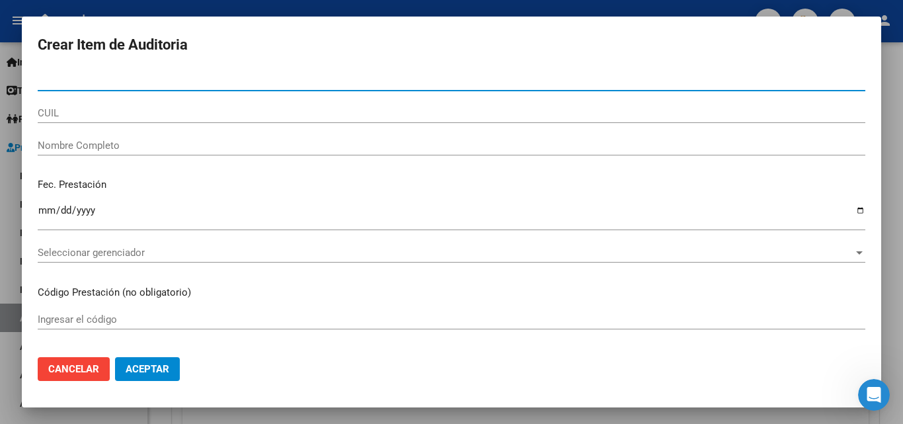
click at [136, 143] on input "Nombre Completo" at bounding box center [452, 146] width 828 height 12
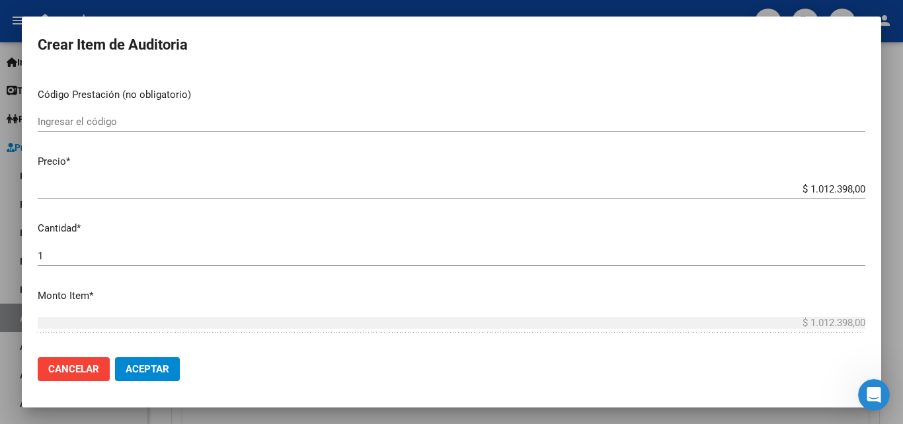
scroll to position [198, 0]
type input "TODOS"
click at [762, 272] on div "1 Ingresar la cantidad" at bounding box center [452, 261] width 828 height 32
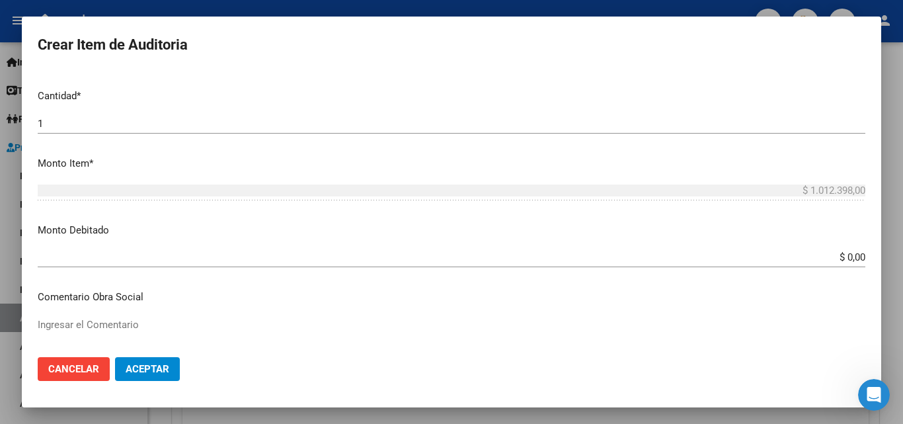
scroll to position [331, 0]
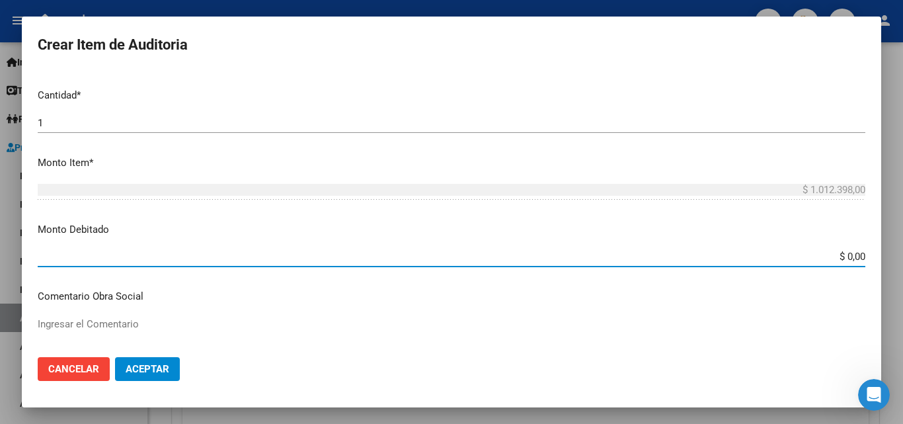
drag, startPoint x: 841, startPoint y: 255, endPoint x: 885, endPoint y: 261, distance: 44.0
click at [881, 261] on div "Crear Item de Auditoria Nro Documento CUIL TODOS Nombre Completo Fec. Prestació…" at bounding box center [451, 212] width 903 height 424
type input "$ 1.012.398,00"
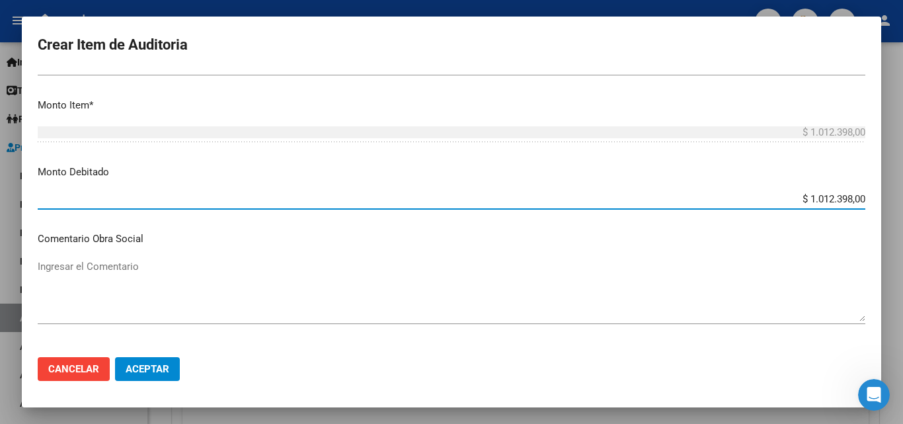
scroll to position [463, 0]
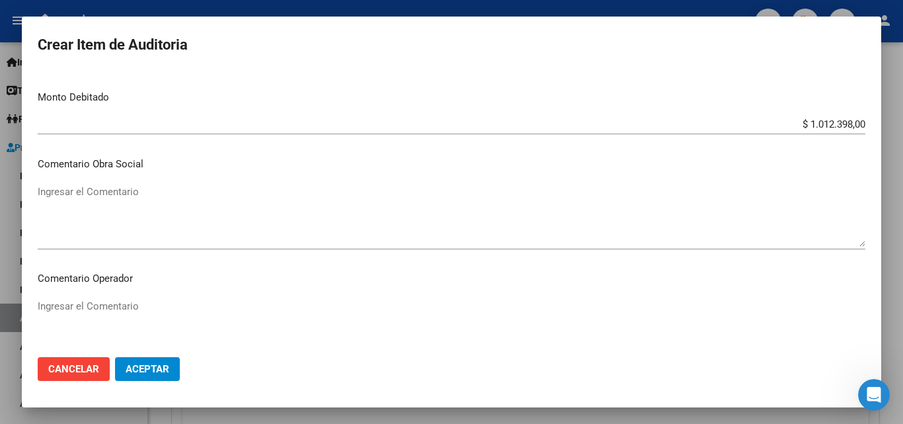
click at [261, 294] on mat-dialog-content "Nro Documento CUIL TODOS Nombre Completo Fec. Prestación Ingresar la fecha Sele…" at bounding box center [452, 209] width 860 height 276
drag, startPoint x: 170, startPoint y: 272, endPoint x: 157, endPoint y: 302, distance: 32.3
click at [169, 274] on p "Comentario Operador" at bounding box center [452, 278] width 828 height 15
click at [156, 303] on textarea "Ingresar el Comentario" at bounding box center [452, 330] width 828 height 62
type textarea "RECHAZADA POR NO PRESENTAR DNI"
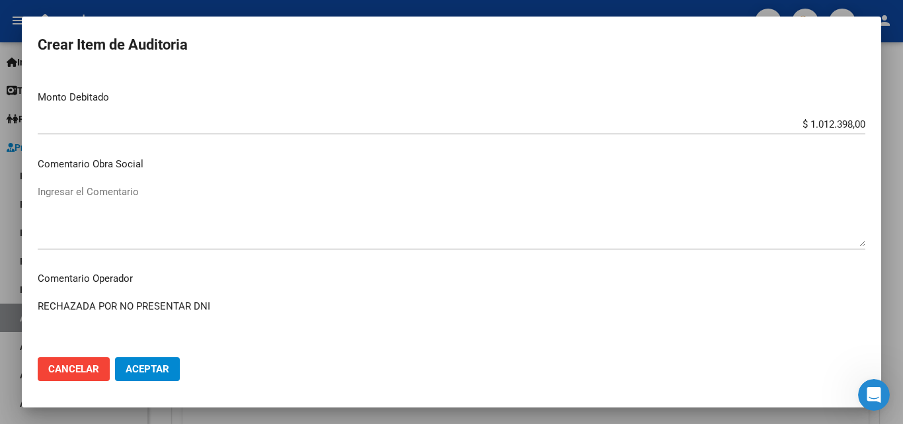
click at [182, 370] on mat-dialog-actions "Cancelar Aceptar" at bounding box center [452, 368] width 828 height 45
click at [173, 373] on button "Aceptar" at bounding box center [147, 369] width 65 height 24
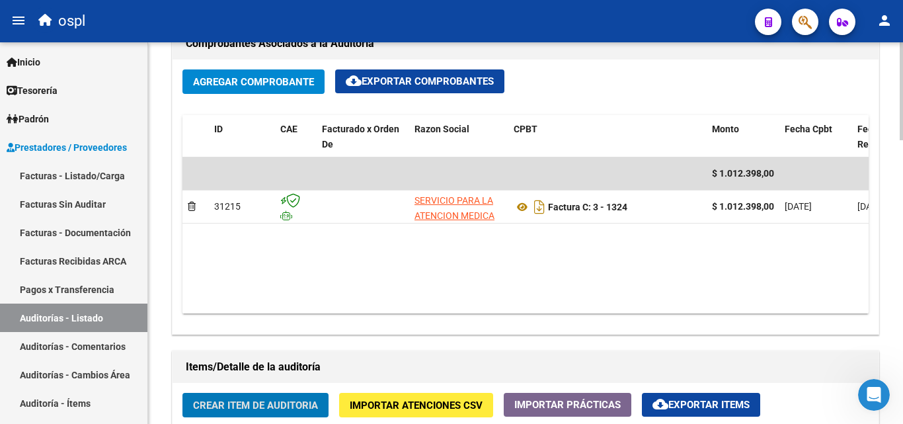
scroll to position [596, 0]
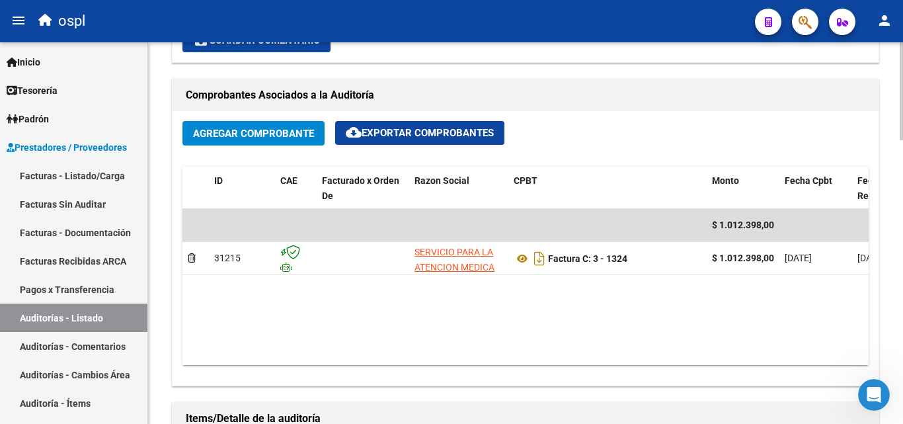
drag, startPoint x: 538, startPoint y: 366, endPoint x: 691, endPoint y: 364, distance: 153.4
click at [691, 364] on div "Agregar Comprobante cloud_download Exportar Comprobantes ID CAE Facturado x Ord…" at bounding box center [526, 248] width 706 height 274
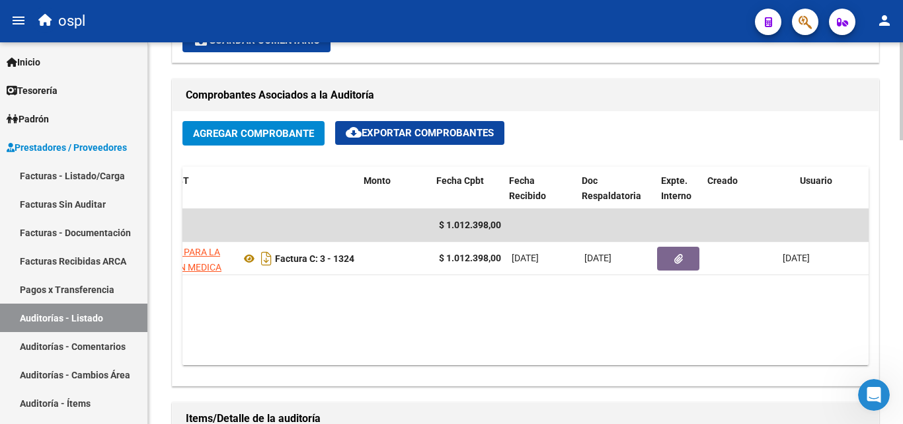
scroll to position [0, 350]
